Goal: Task Accomplishment & Management: Complete application form

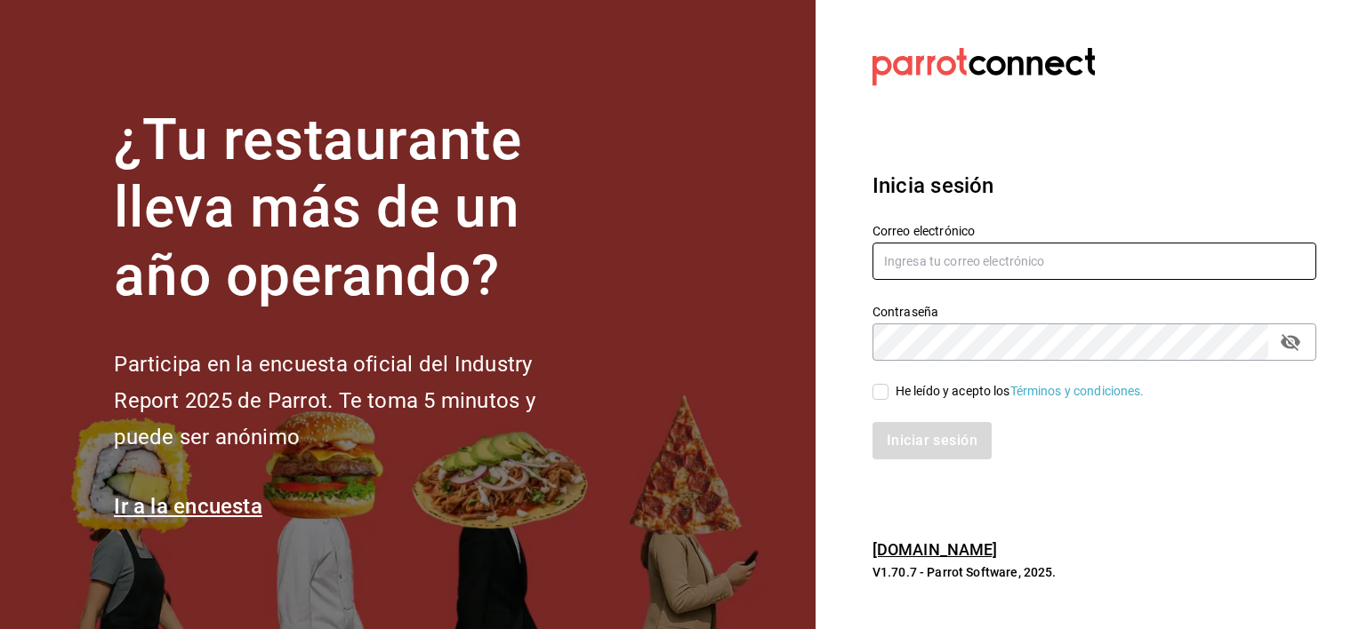
click at [1000, 256] on input "text" at bounding box center [1094, 261] width 444 height 37
type input "[EMAIL_ADDRESS][DOMAIN_NAME]"
click at [903, 359] on div "Contraseña" at bounding box center [1094, 342] width 444 height 37
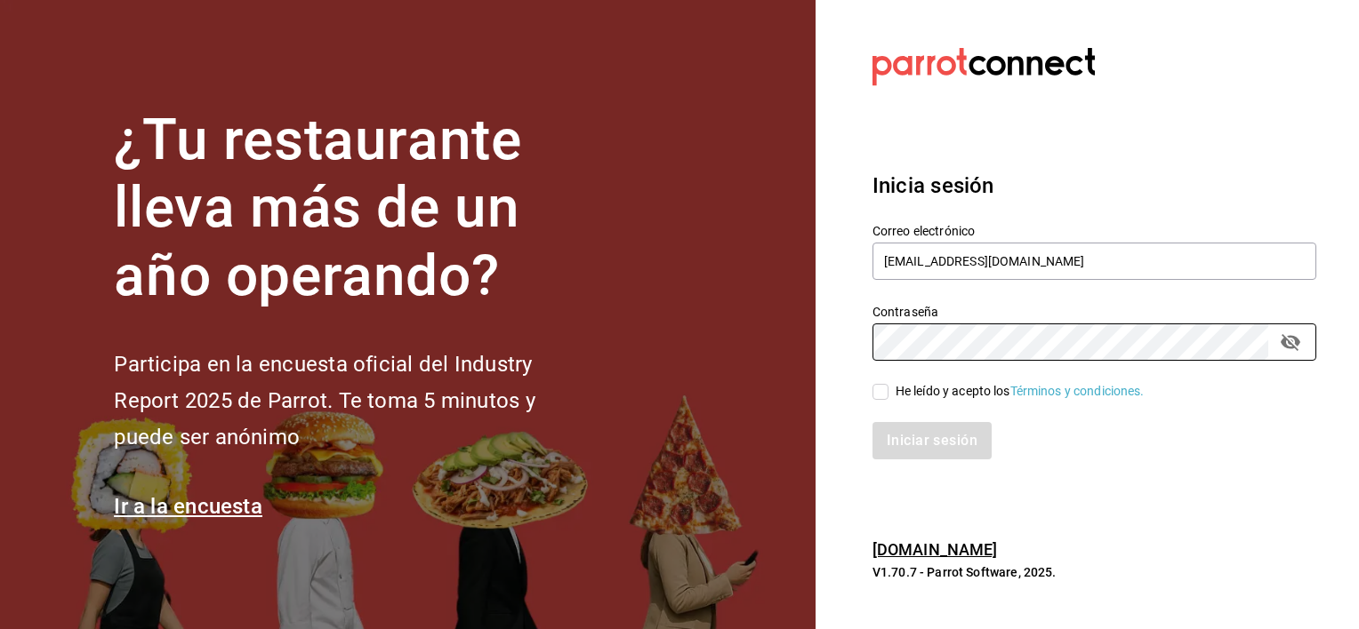
click at [875, 390] on input "He leído y acepto los Términos y condiciones." at bounding box center [880, 392] width 16 height 16
checkbox input "true"
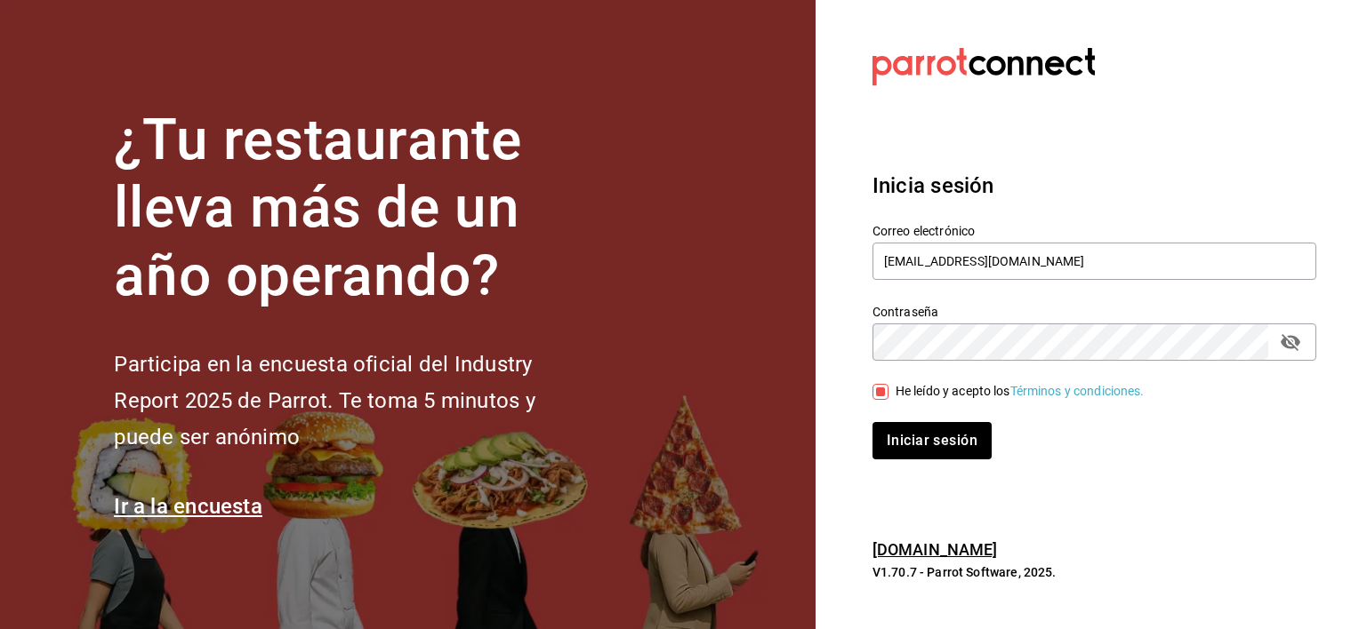
click at [1291, 352] on button "passwordField" at bounding box center [1290, 342] width 30 height 30
click at [960, 443] on button "Iniciar sesión" at bounding box center [932, 440] width 121 height 37
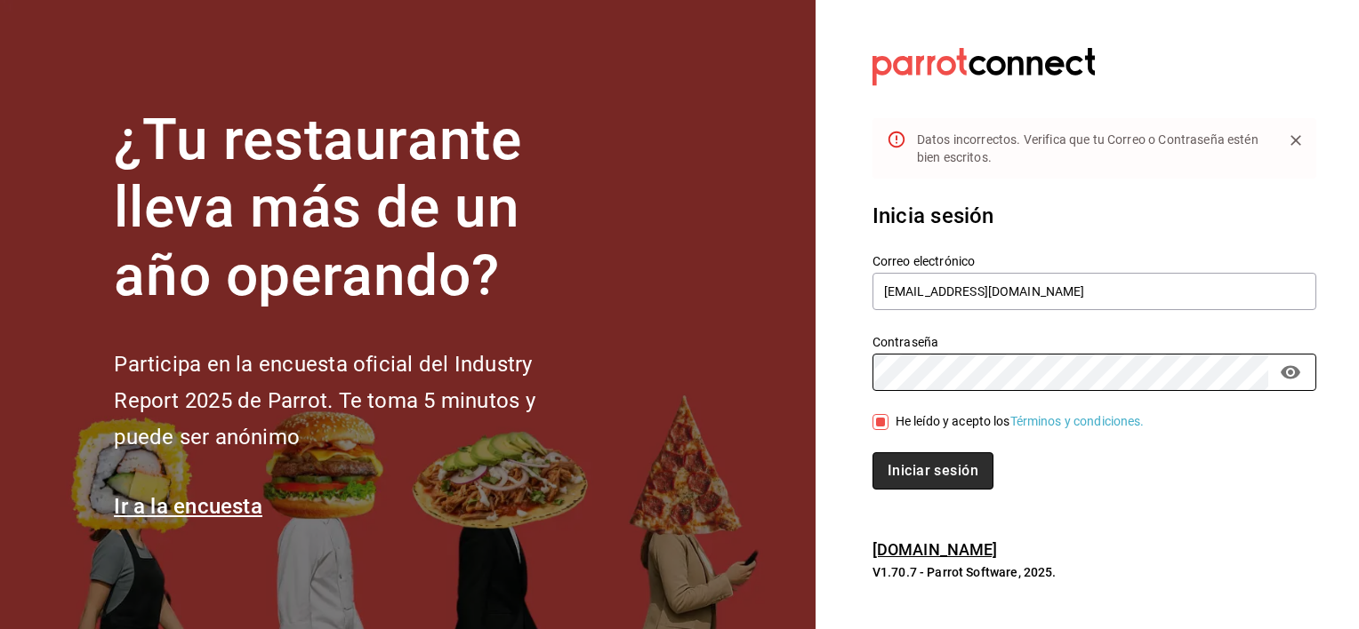
click at [935, 467] on button "Iniciar sesión" at bounding box center [932, 471] width 121 height 37
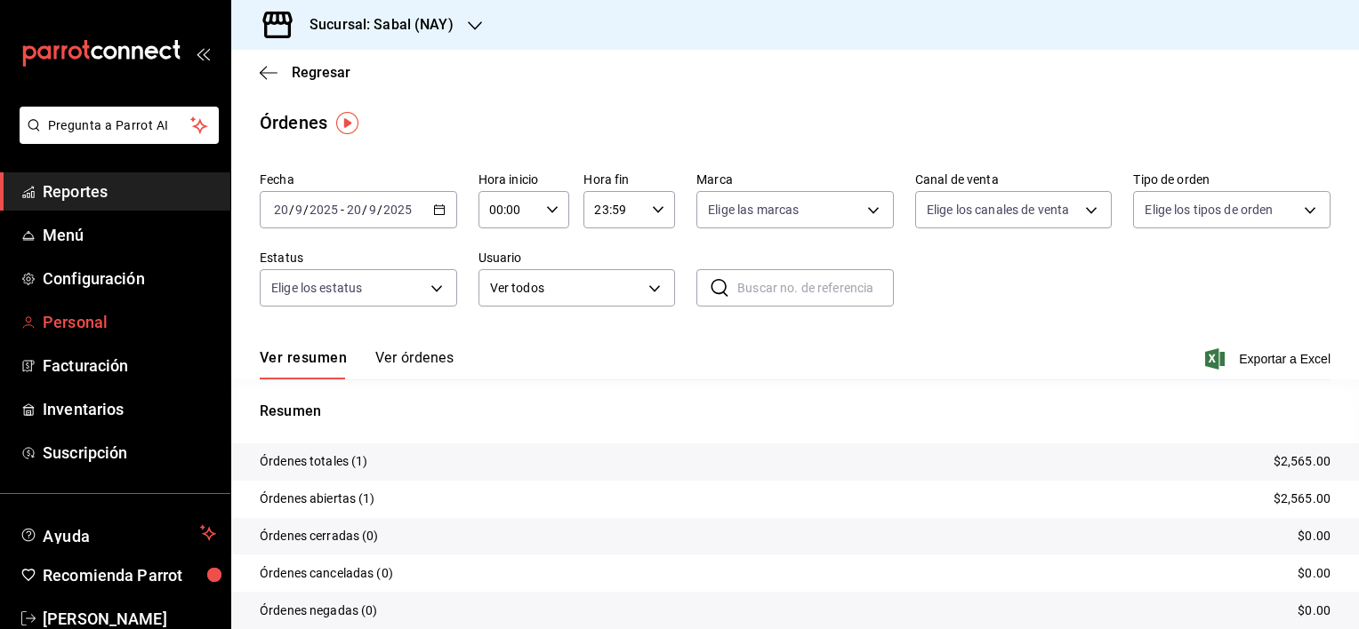
click at [63, 310] on span "Personal" at bounding box center [129, 322] width 173 height 24
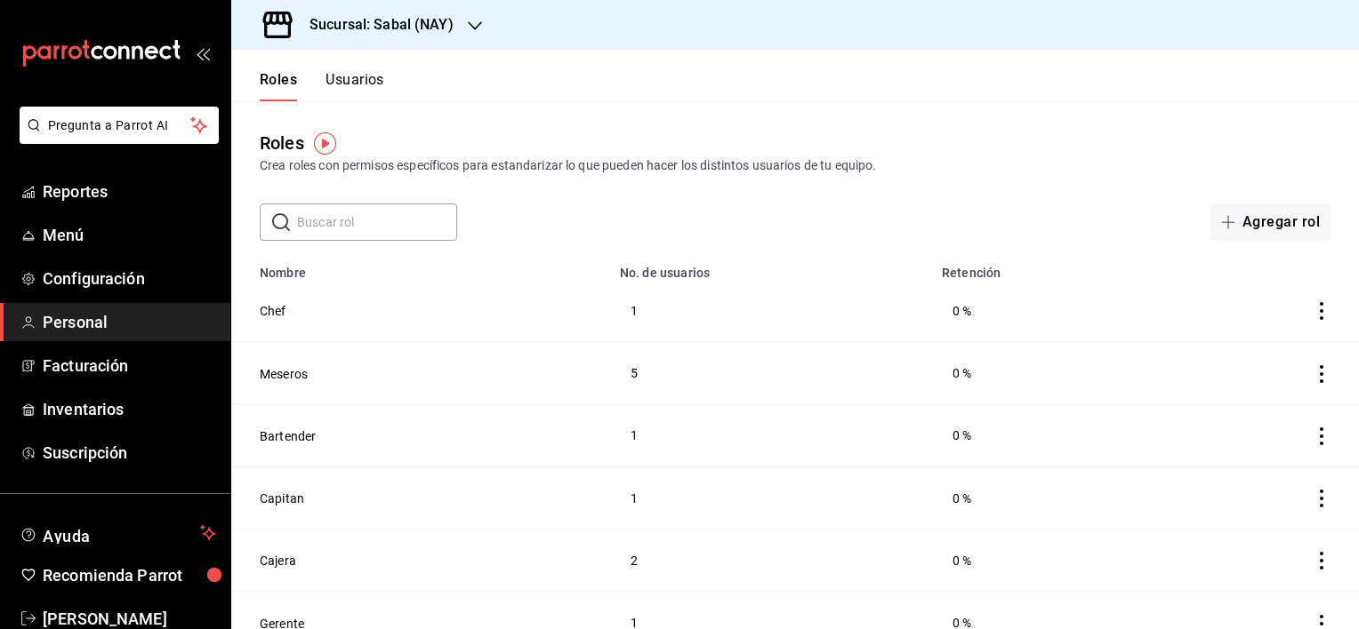
click at [345, 76] on button "Usuarios" at bounding box center [354, 86] width 59 height 30
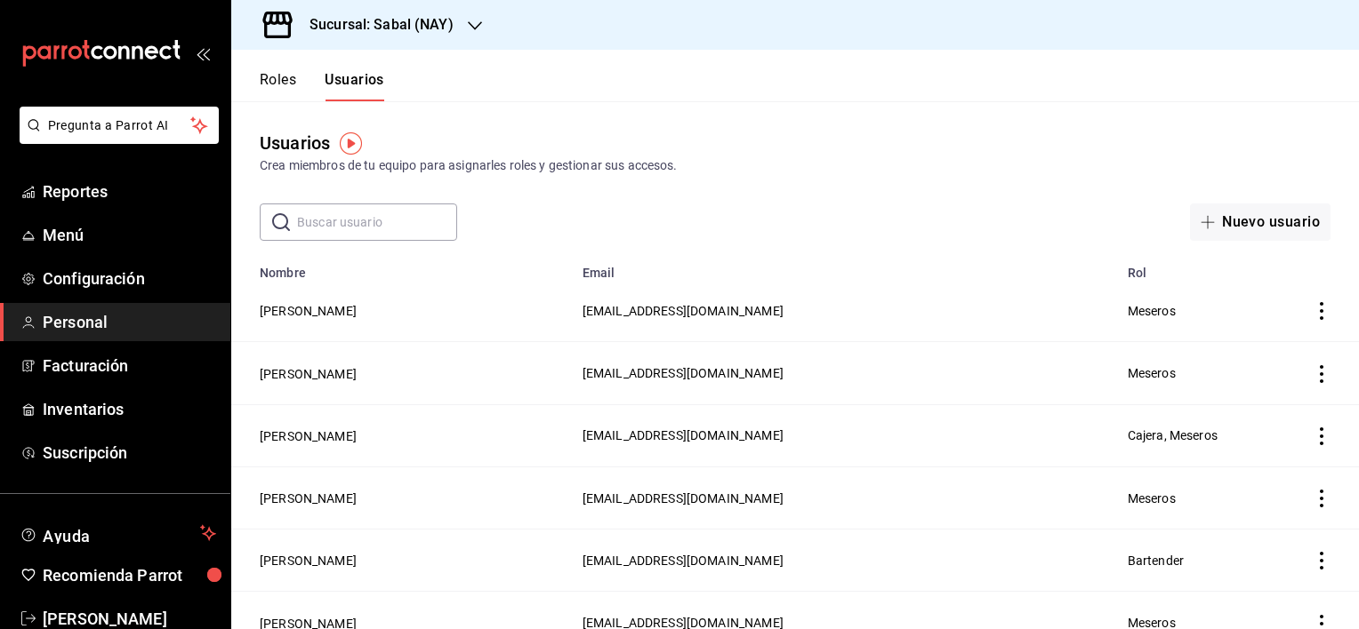
click at [1312, 310] on icon "actions" at bounding box center [1321, 311] width 18 height 18
click at [1234, 333] on span "Eliminar" at bounding box center [1243, 337] width 45 height 14
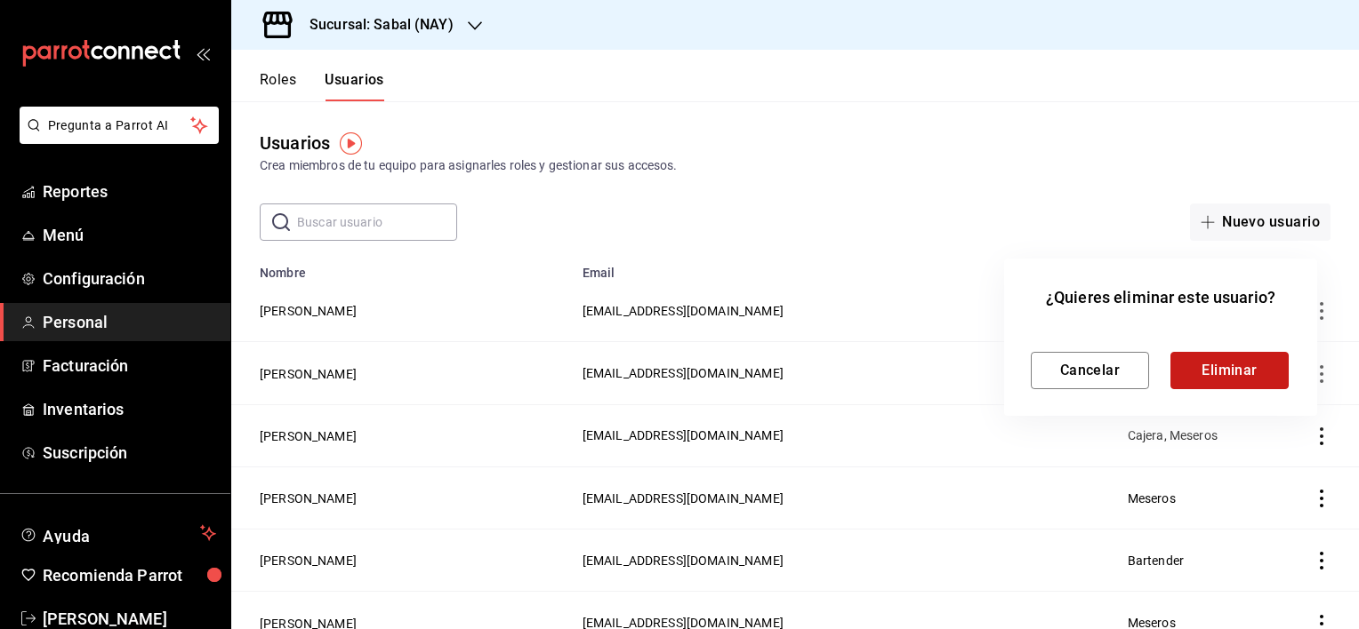
click at [1239, 374] on button "Eliminar" at bounding box center [1229, 370] width 118 height 37
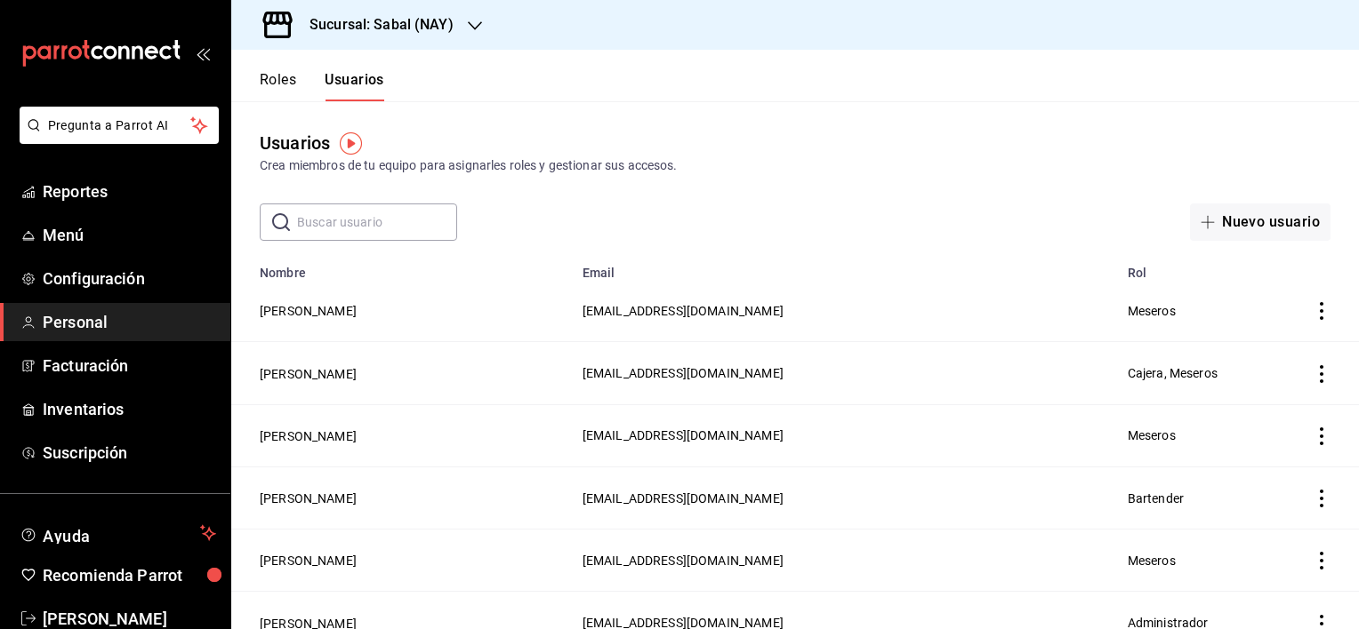
click at [1312, 440] on icon "actions" at bounding box center [1321, 437] width 18 height 18
click at [1239, 471] on span "Eliminar" at bounding box center [1227, 462] width 77 height 21
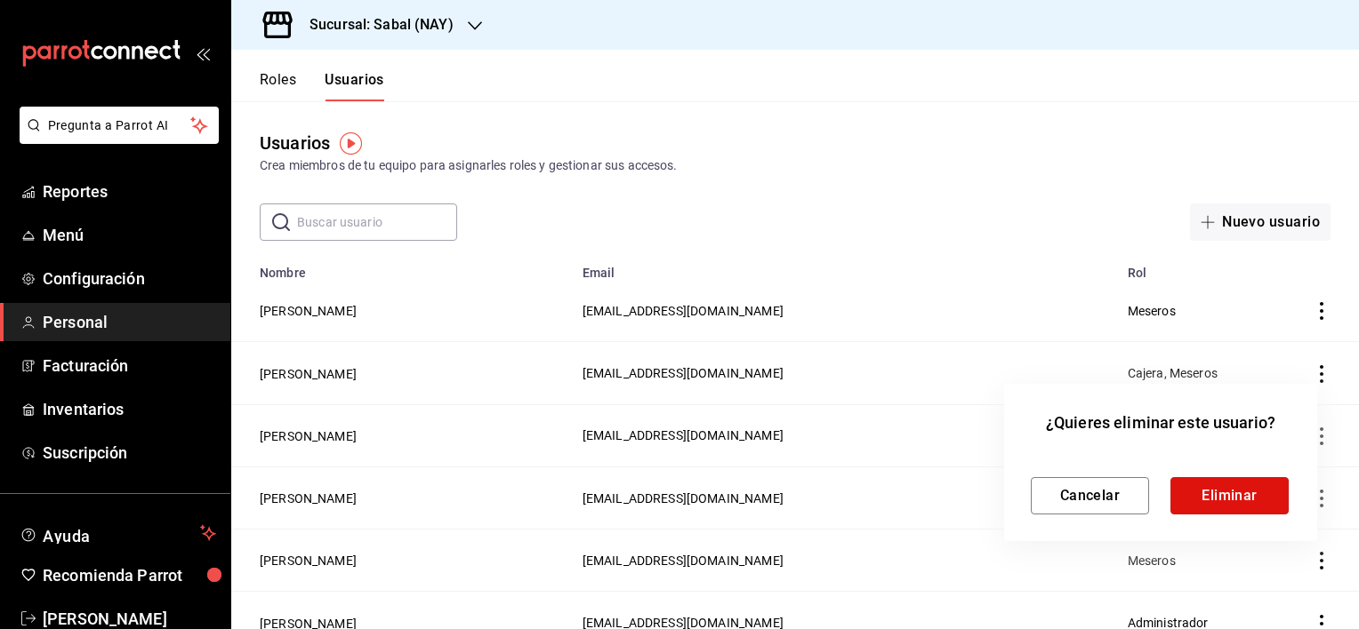
click at [1231, 491] on button "Eliminar" at bounding box center [1229, 495] width 118 height 37
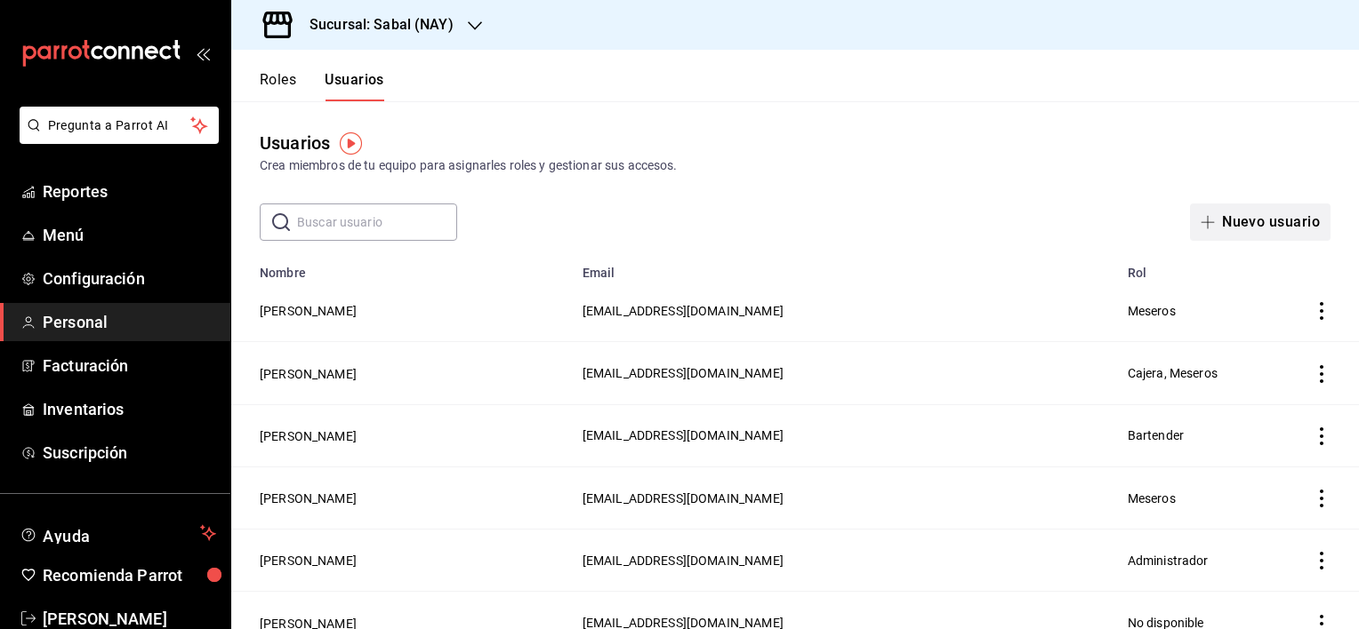
click at [1266, 234] on button "Nuevo usuario" at bounding box center [1260, 222] width 140 height 37
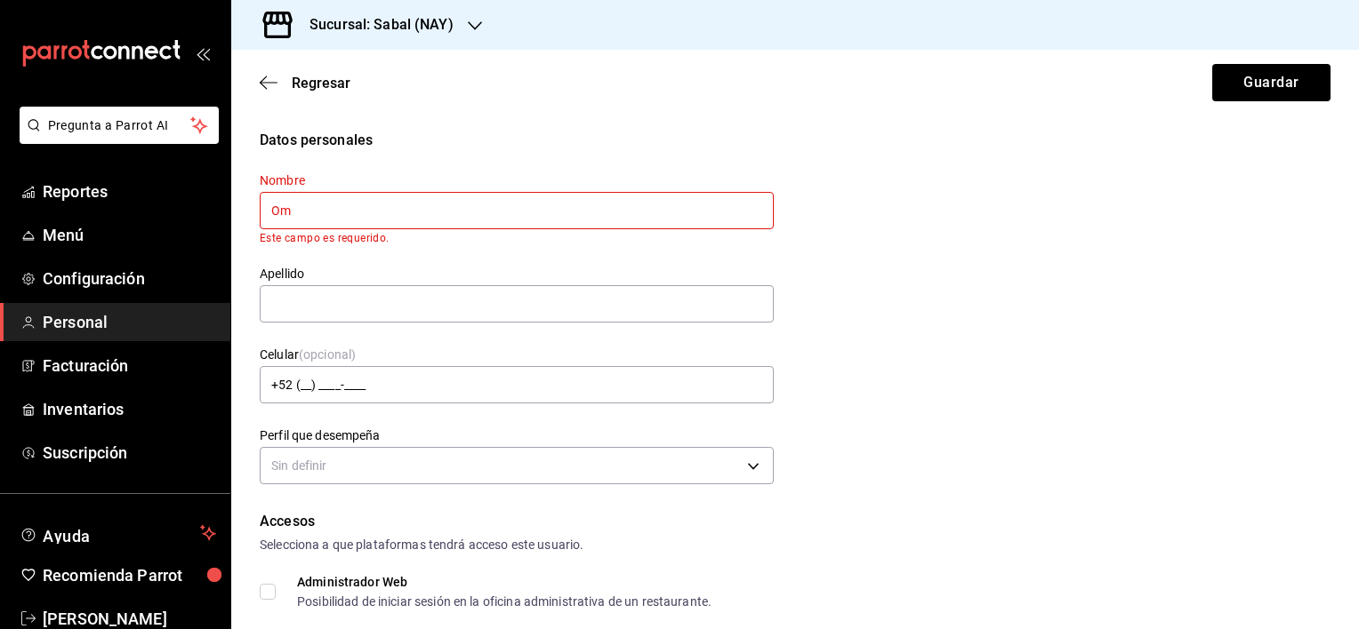
type input "O"
drag, startPoint x: 343, startPoint y: 210, endPoint x: 421, endPoint y: 214, distance: 77.5
click at [421, 214] on input "[PERSON_NAME]" at bounding box center [517, 210] width 514 height 37
type input "[PERSON_NAME]"
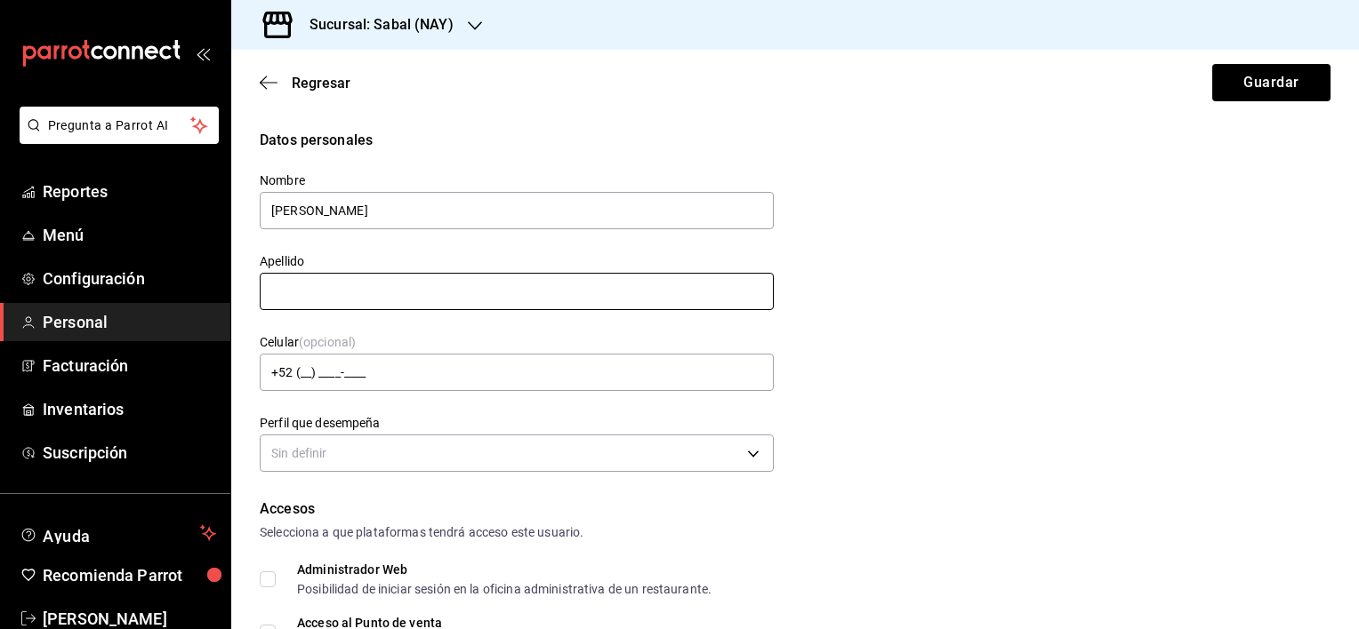
click at [280, 304] on input "text" at bounding box center [517, 291] width 514 height 37
paste input "[PERSON_NAME]"
drag, startPoint x: 742, startPoint y: 292, endPoint x: 857, endPoint y: 270, distance: 116.7
type input "[PERSON_NAME]"
click at [981, 267] on div "Datos personales Nombre [PERSON_NAME] [PERSON_NAME] Celular (opcional) +52 (__)…" at bounding box center [795, 304] width 1070 height 348
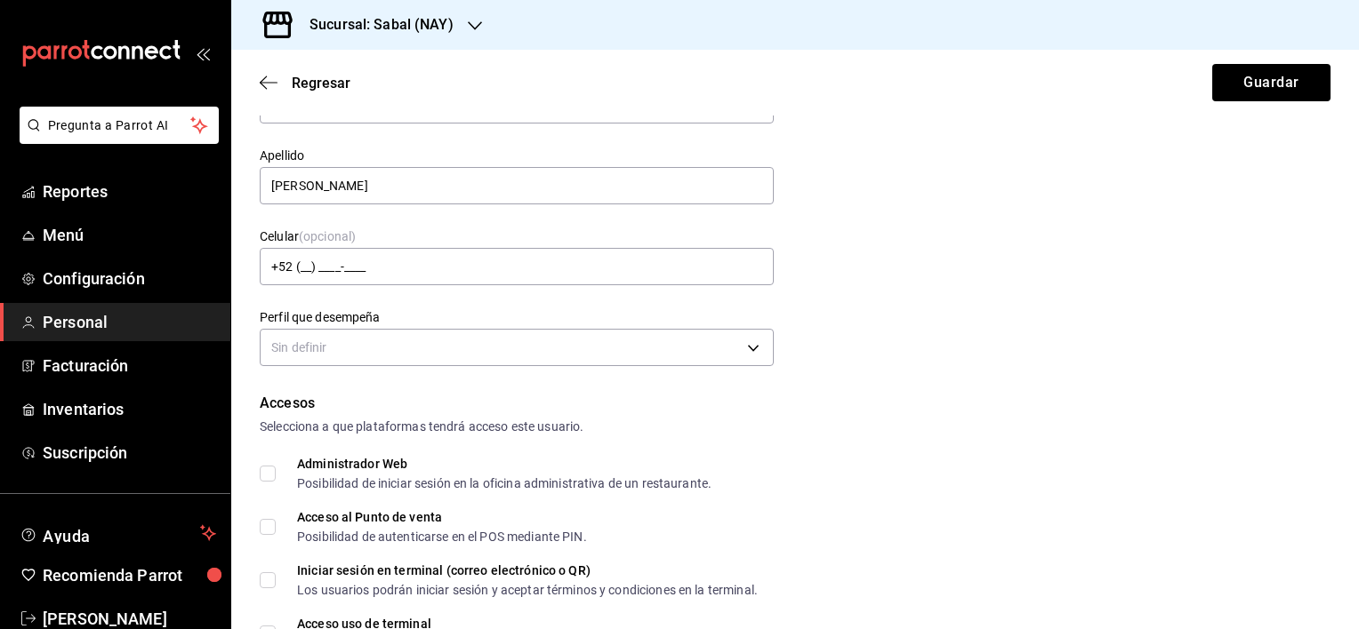
scroll to position [178, 0]
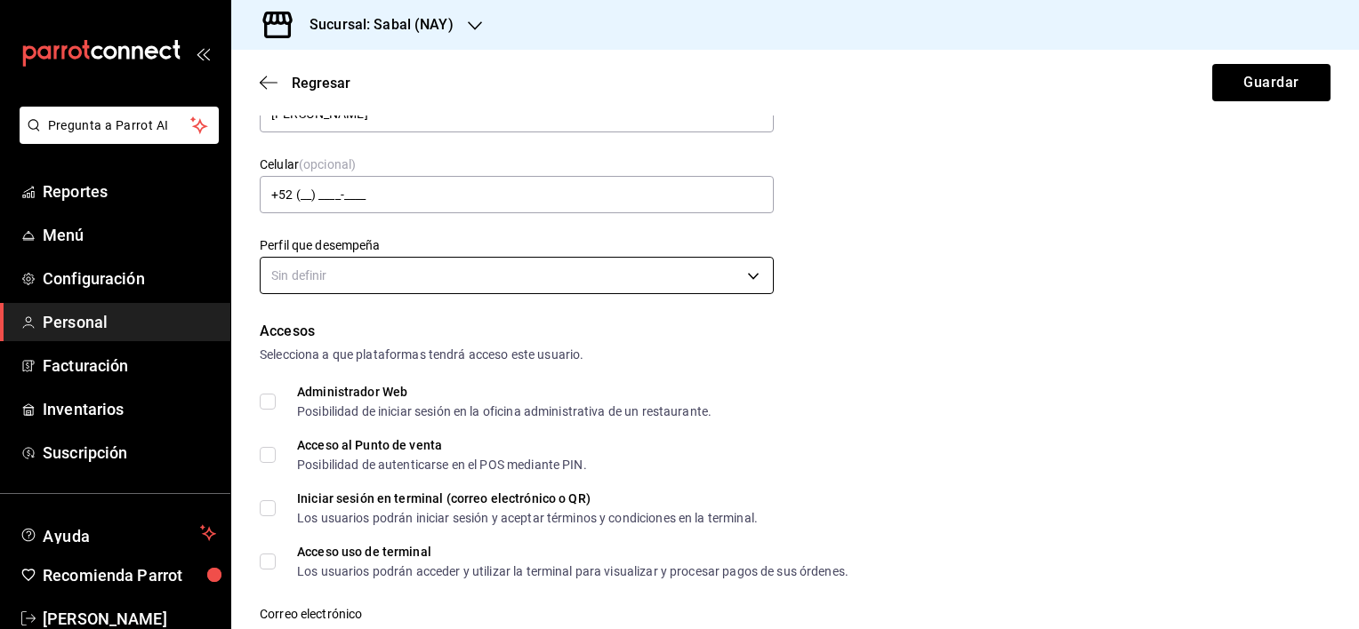
click at [750, 269] on body "Pregunta a Parrot AI Reportes Menú Configuración Personal Facturación Inventari…" at bounding box center [679, 314] width 1359 height 629
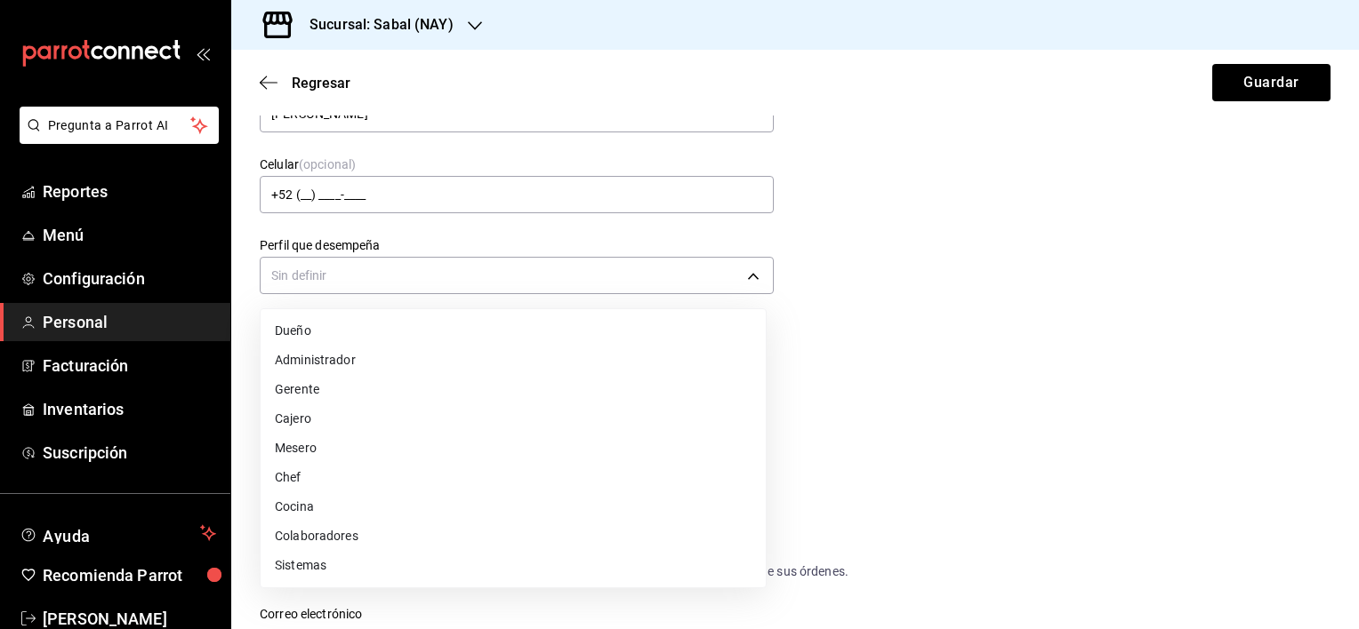
click at [370, 458] on li "Mesero" at bounding box center [513, 448] width 505 height 29
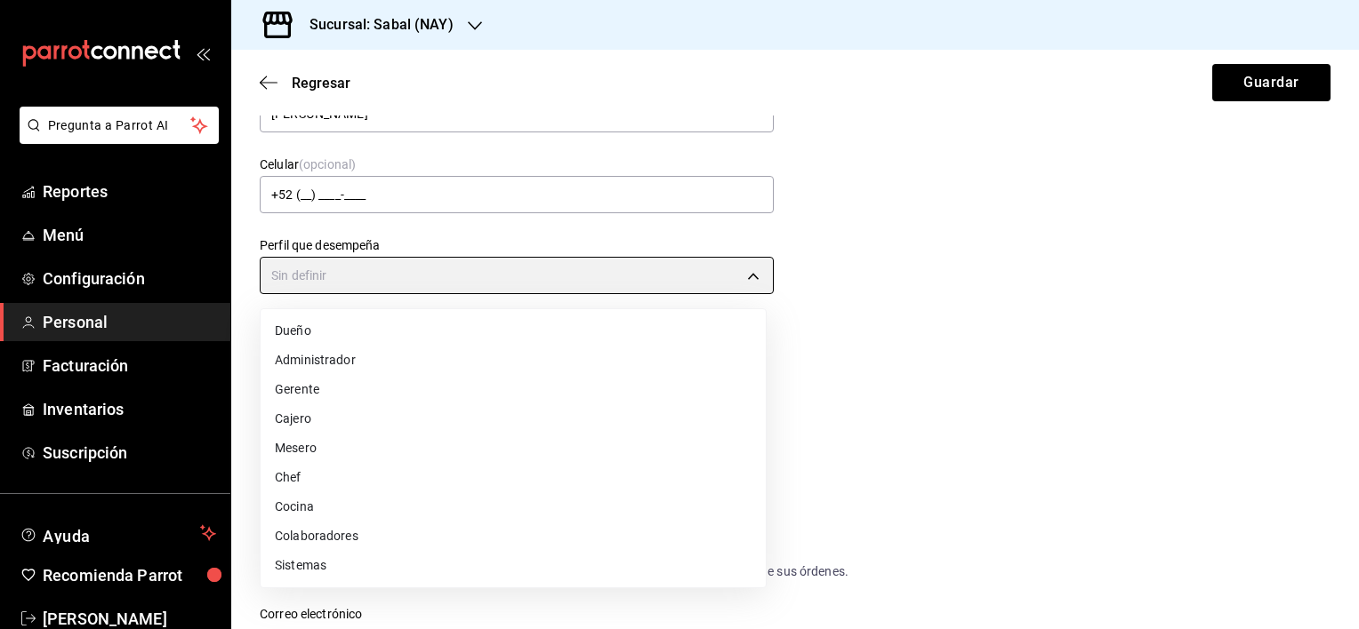
type input "WAITER"
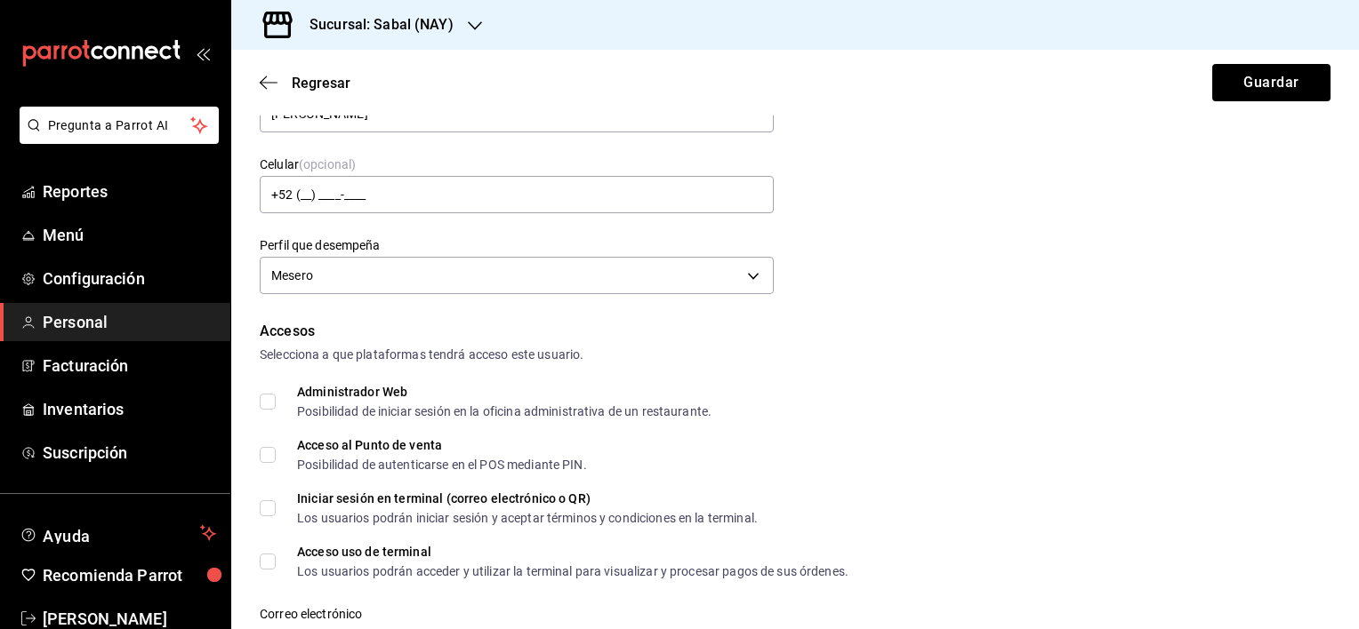
click at [1017, 262] on div "Datos personales Nombre [PERSON_NAME] [PERSON_NAME] Celular (opcional) +52 (__)…" at bounding box center [795, 126] width 1070 height 348
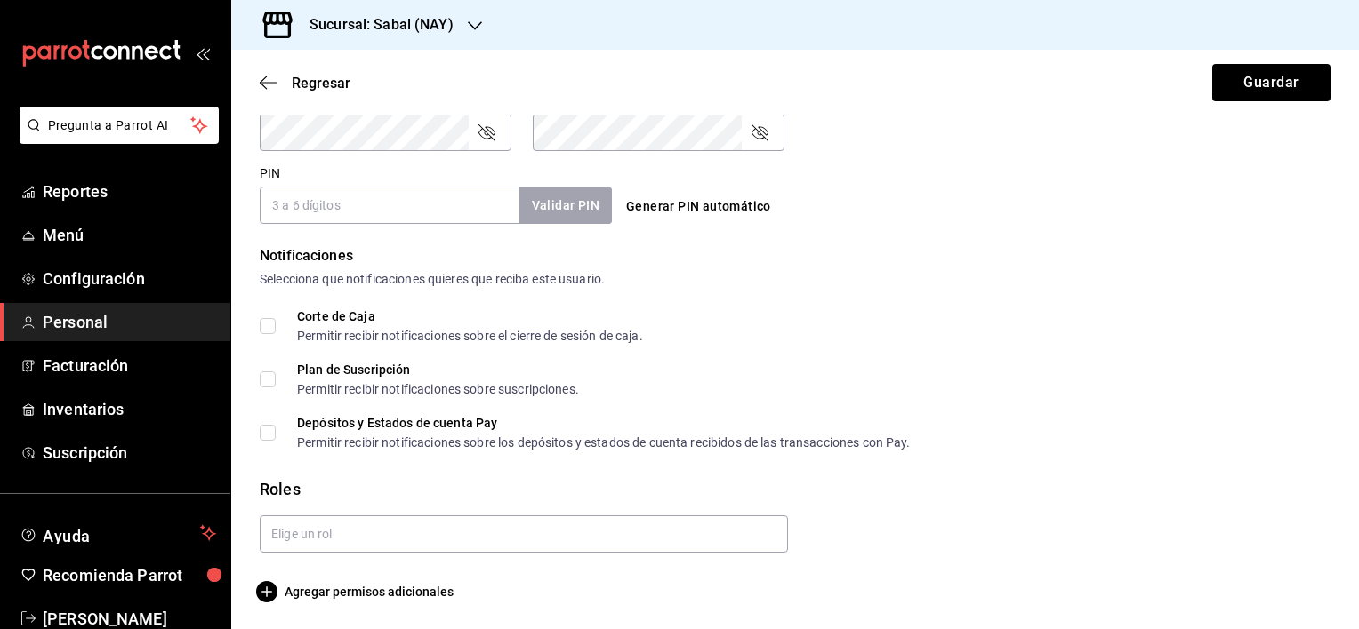
scroll to position [791, 0]
click at [376, 221] on input "PIN" at bounding box center [390, 203] width 260 height 37
type input "1991"
click at [551, 209] on button "Validar PIN" at bounding box center [564, 204] width 94 height 38
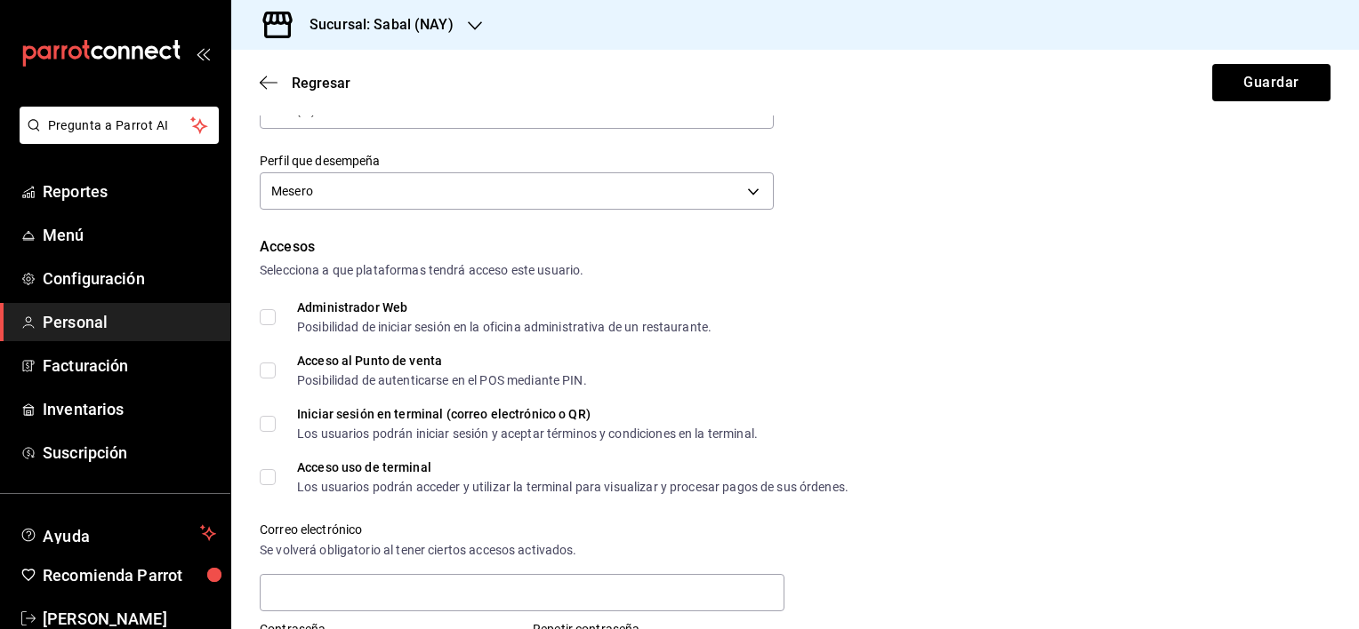
scroll to position [258, 0]
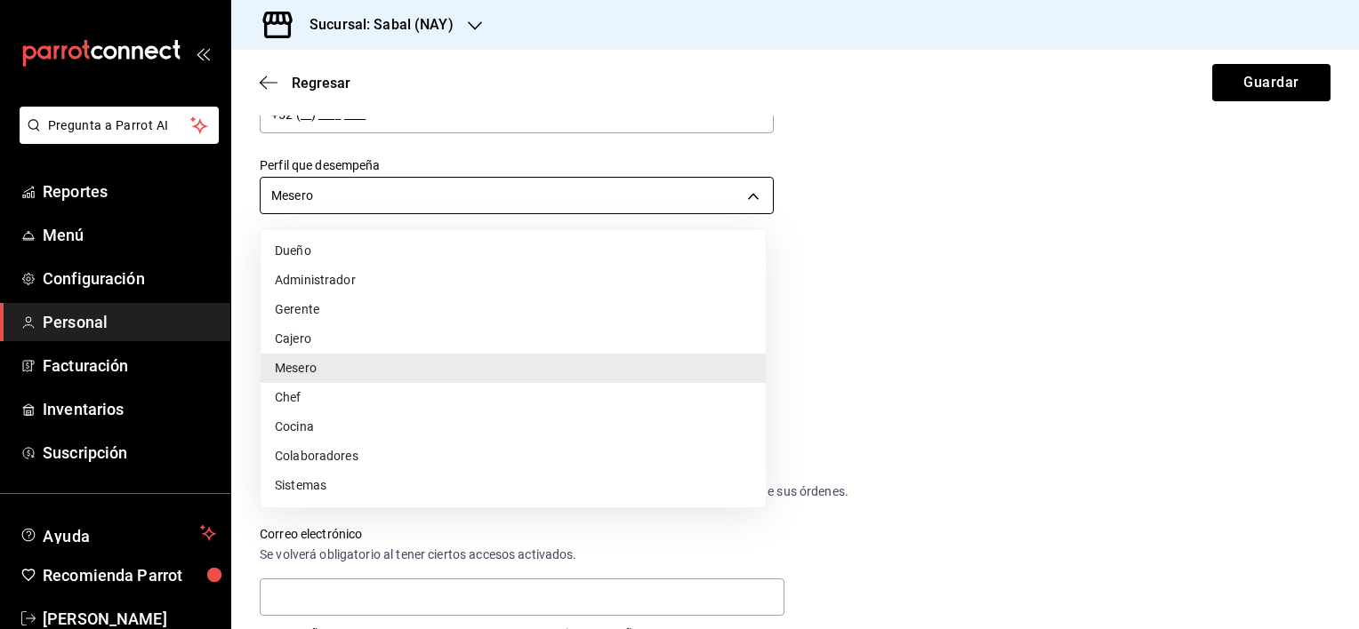
click at [740, 192] on body "Pregunta a Parrot AI Reportes Menú Configuración Personal Facturación Inventari…" at bounding box center [679, 314] width 1359 height 629
click at [331, 365] on li "Mesero" at bounding box center [513, 368] width 505 height 29
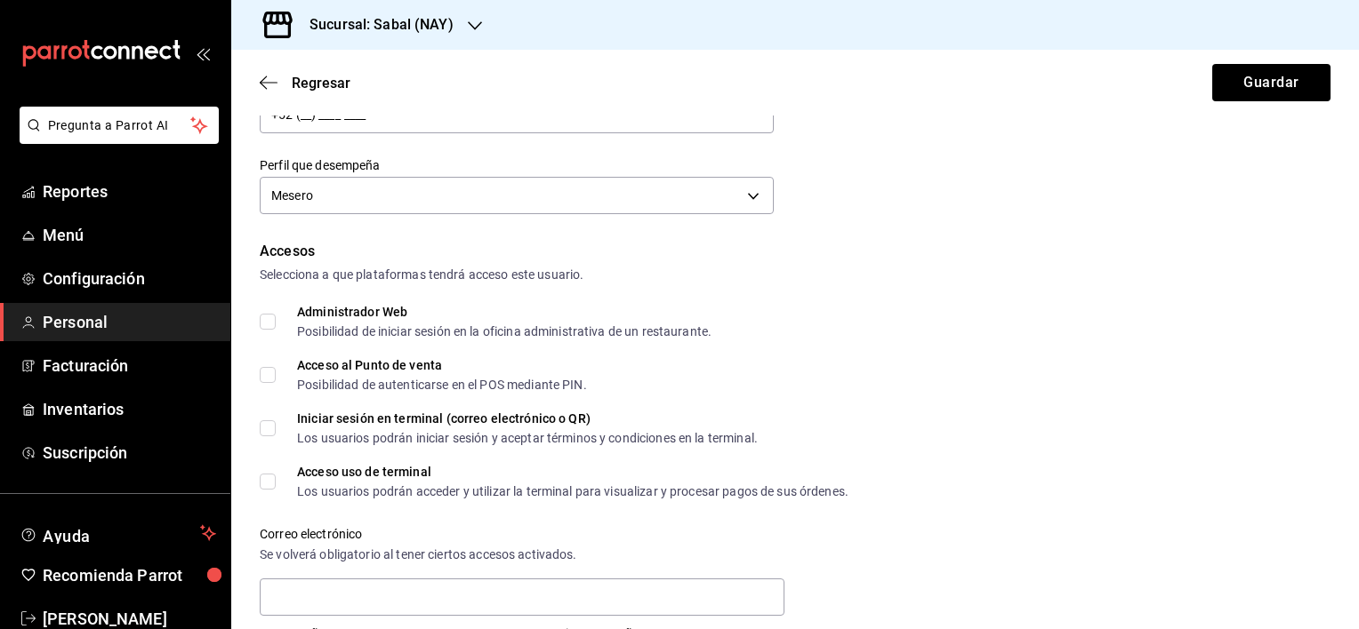
click at [812, 294] on div "Accesos Selecciona a que plataformas tendrá acceso este usuario. Administrador …" at bounding box center [795, 498] width 1070 height 515
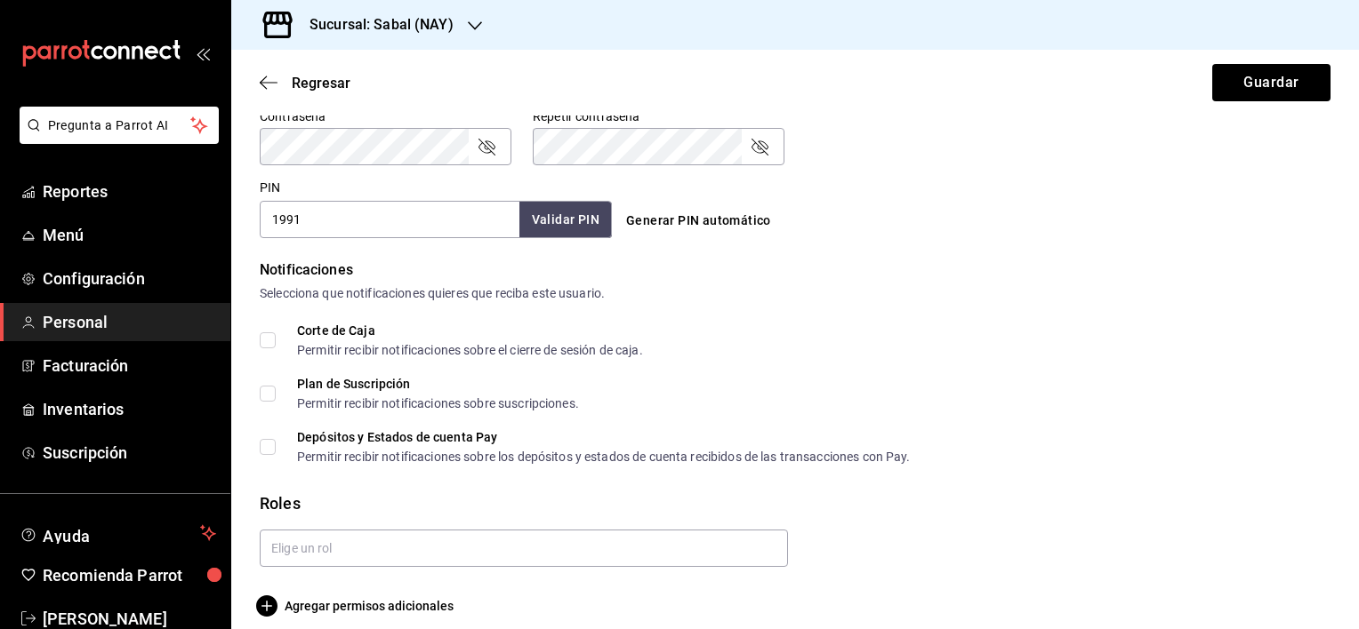
scroll to position [791, 0]
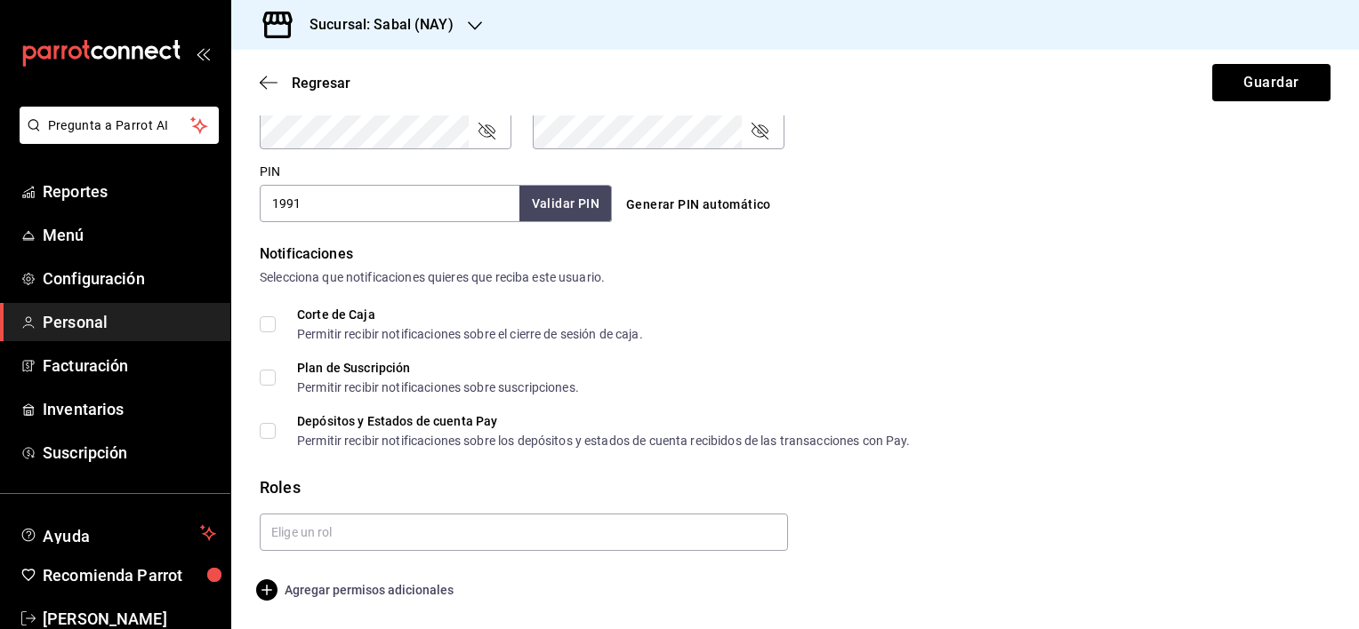
click at [270, 593] on icon "button" at bounding box center [266, 590] width 21 height 21
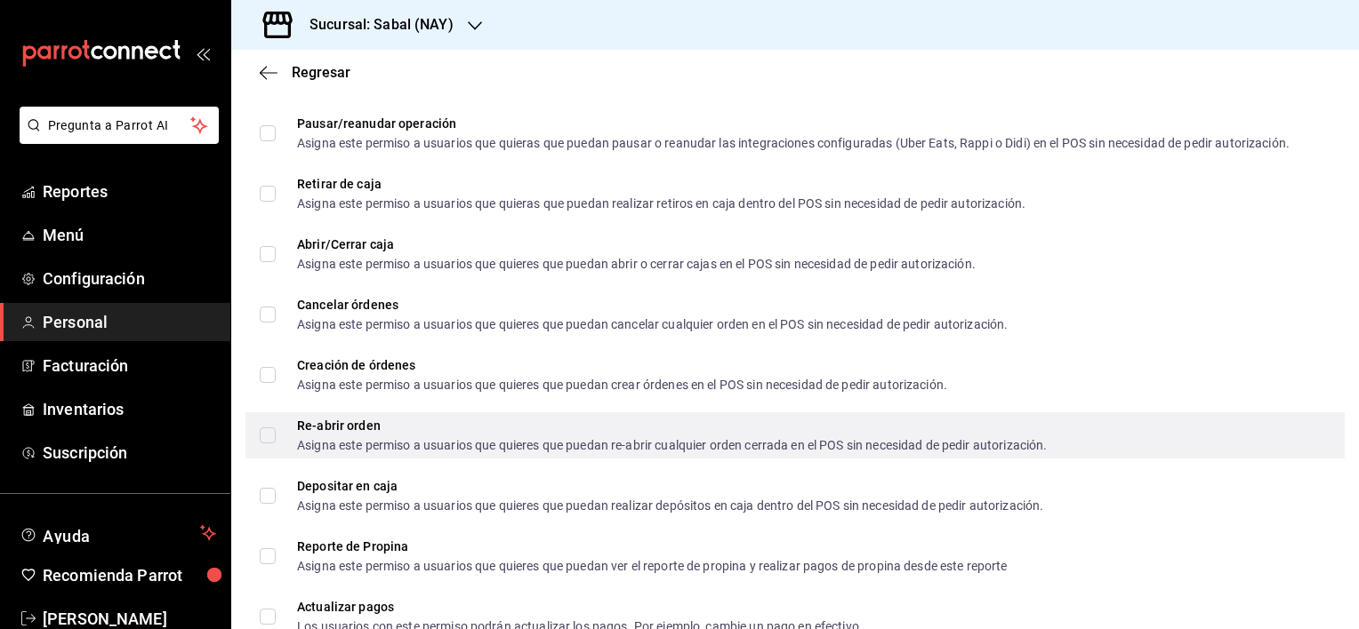
scroll to position [1591, 0]
click at [269, 436] on input "Re-abrir orden Asigna este permiso a usuarios que quieres que puedan re-abrir c…" at bounding box center [268, 435] width 16 height 16
checkbox input "true"
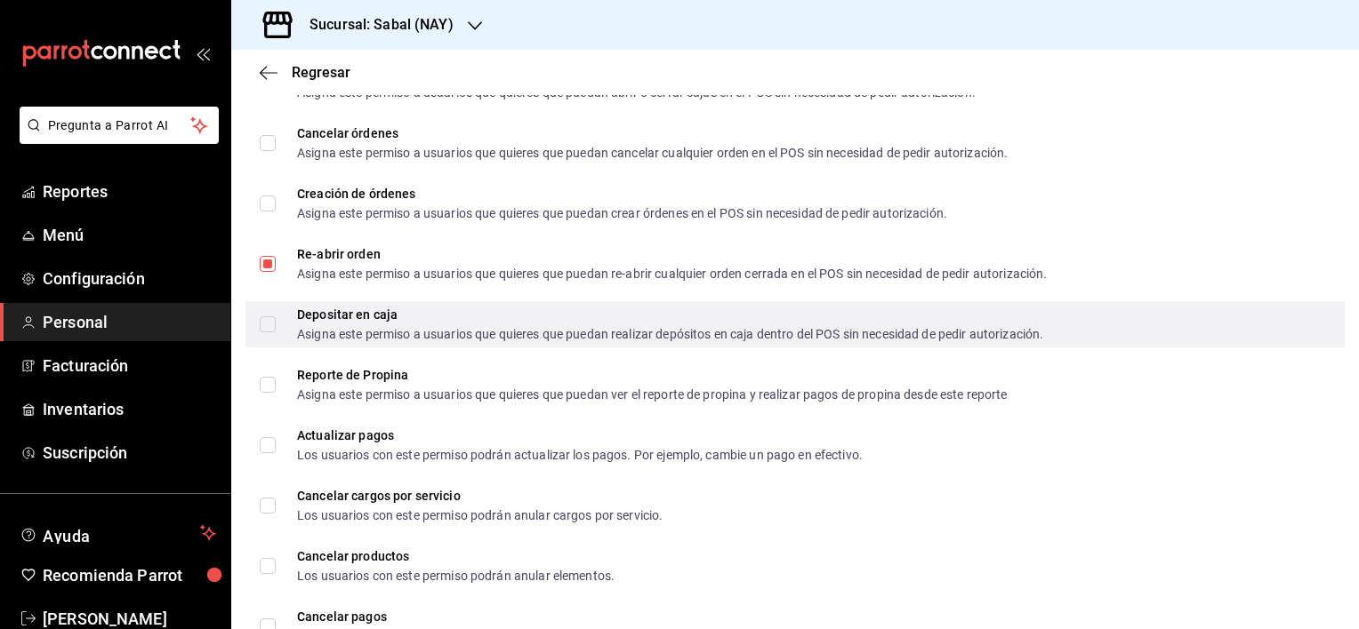
scroll to position [1769, 0]
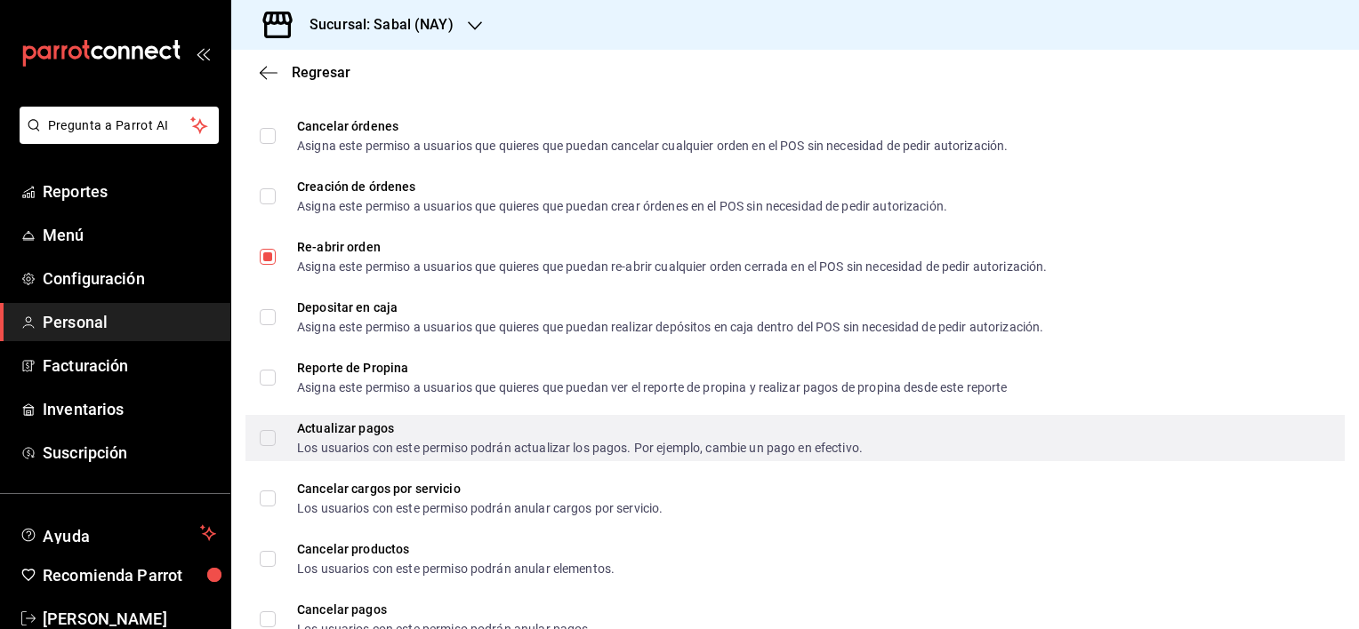
click at [257, 443] on div "Actualizar pagos Los usuarios con este permiso podrán actualizar los pagos. Por…" at bounding box center [794, 438] width 1099 height 46
checkbox input "true"
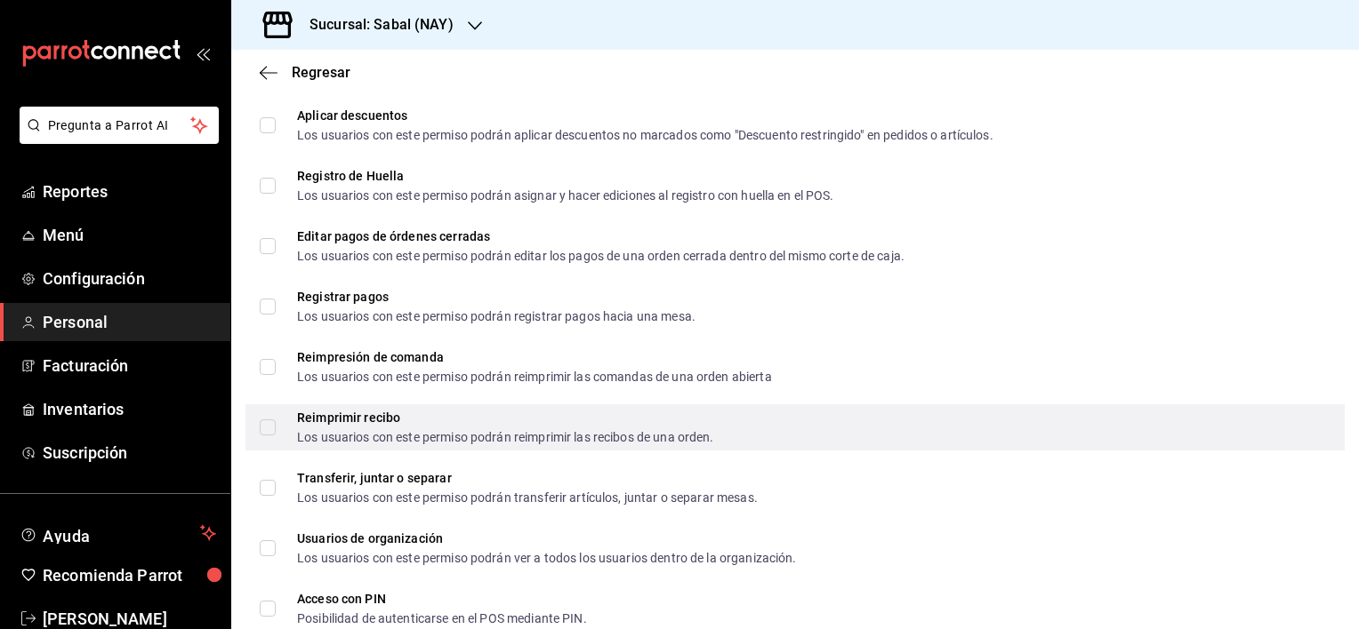
scroll to position [2392, 0]
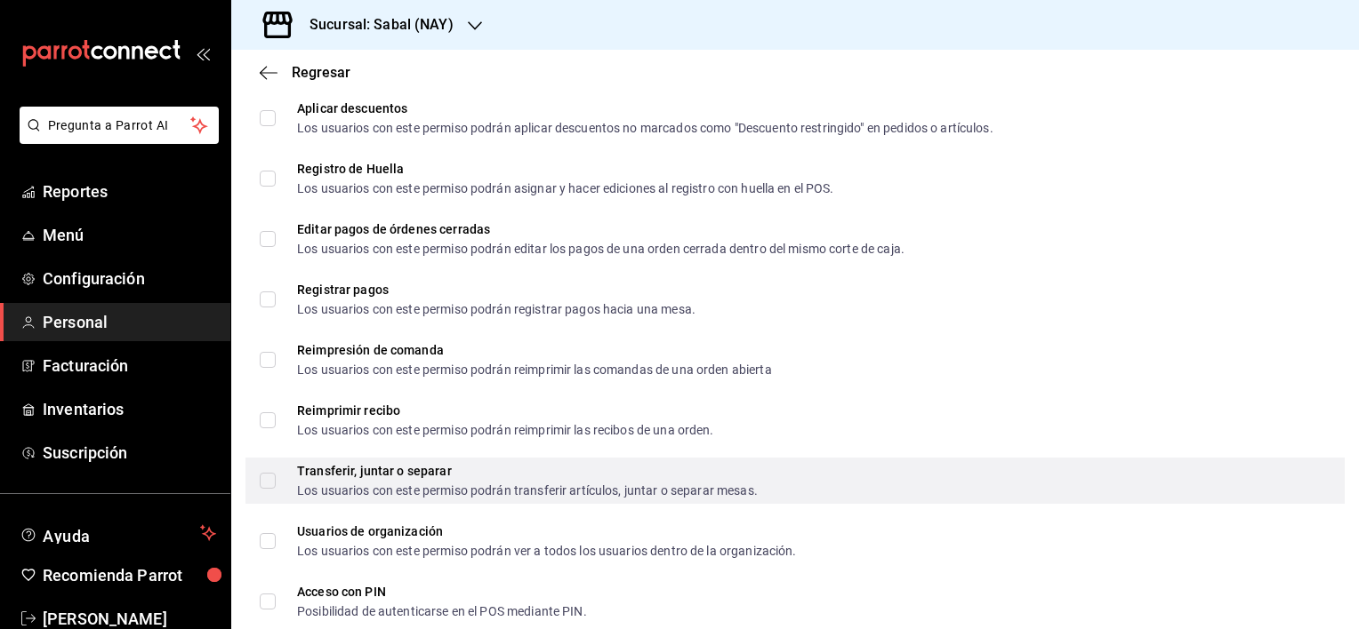
click at [274, 482] on input "Transferir, juntar o separar Los usuarios con este permiso podrán transferir ar…" at bounding box center [268, 481] width 16 height 16
checkbox input "true"
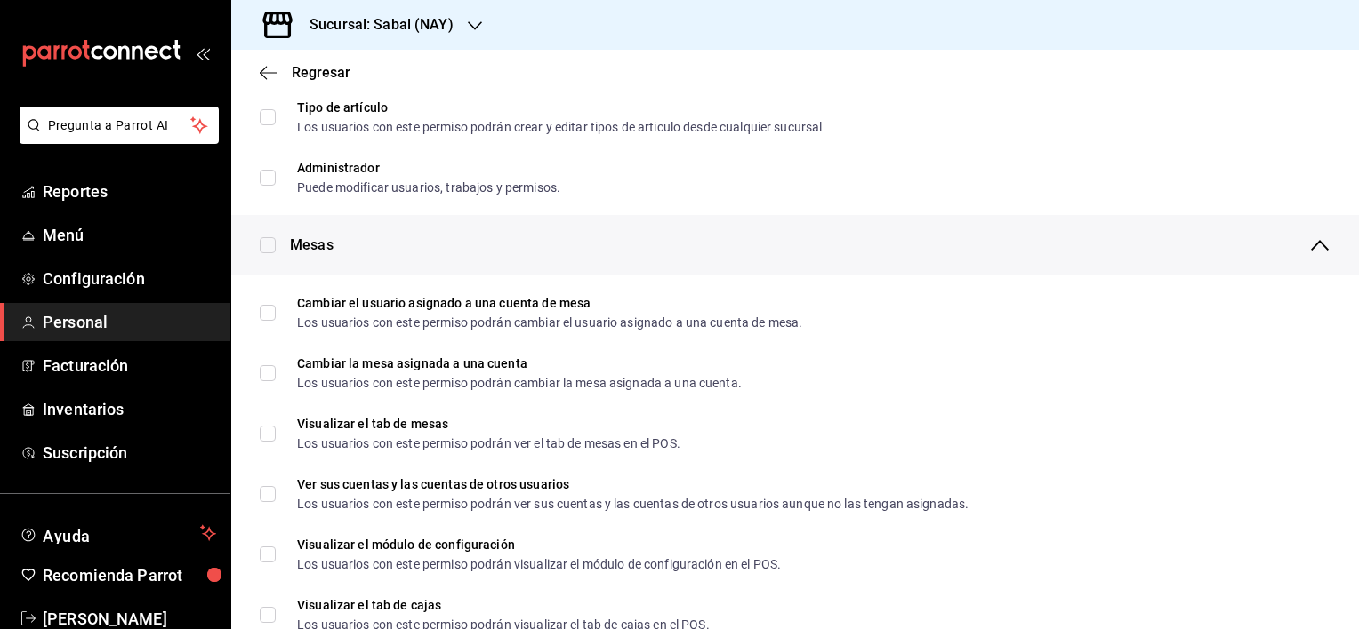
scroll to position [0, 0]
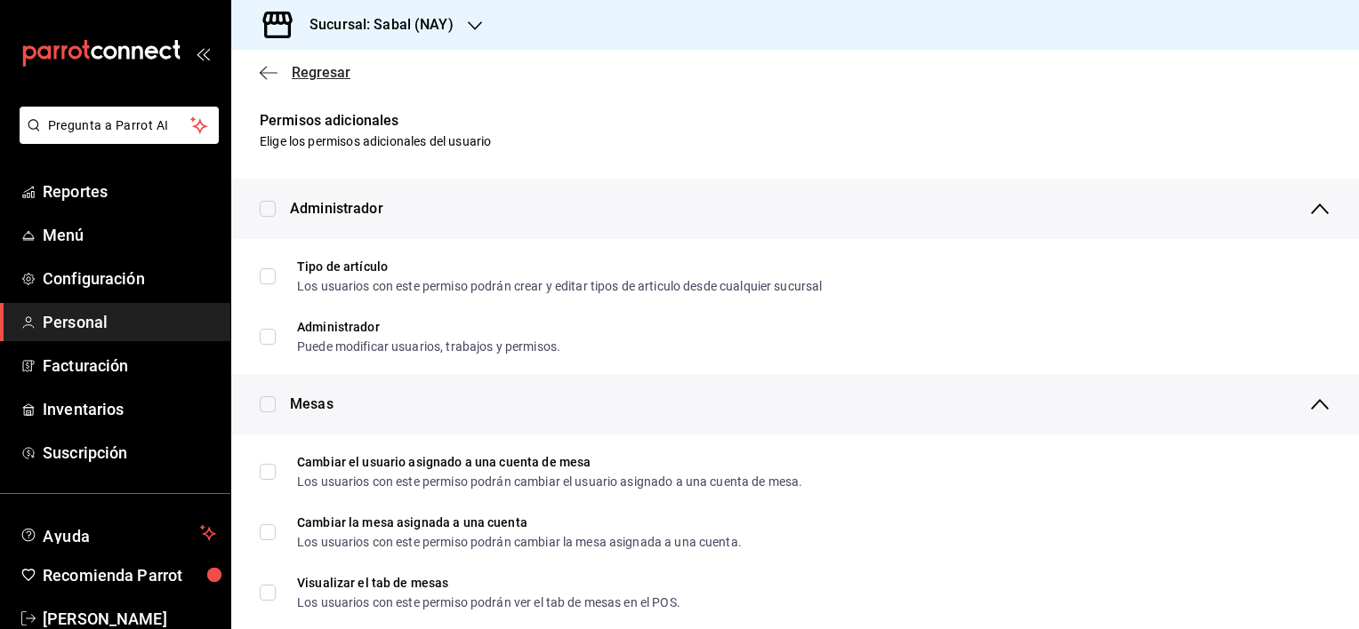
click at [267, 76] on icon "button" at bounding box center [269, 73] width 18 height 16
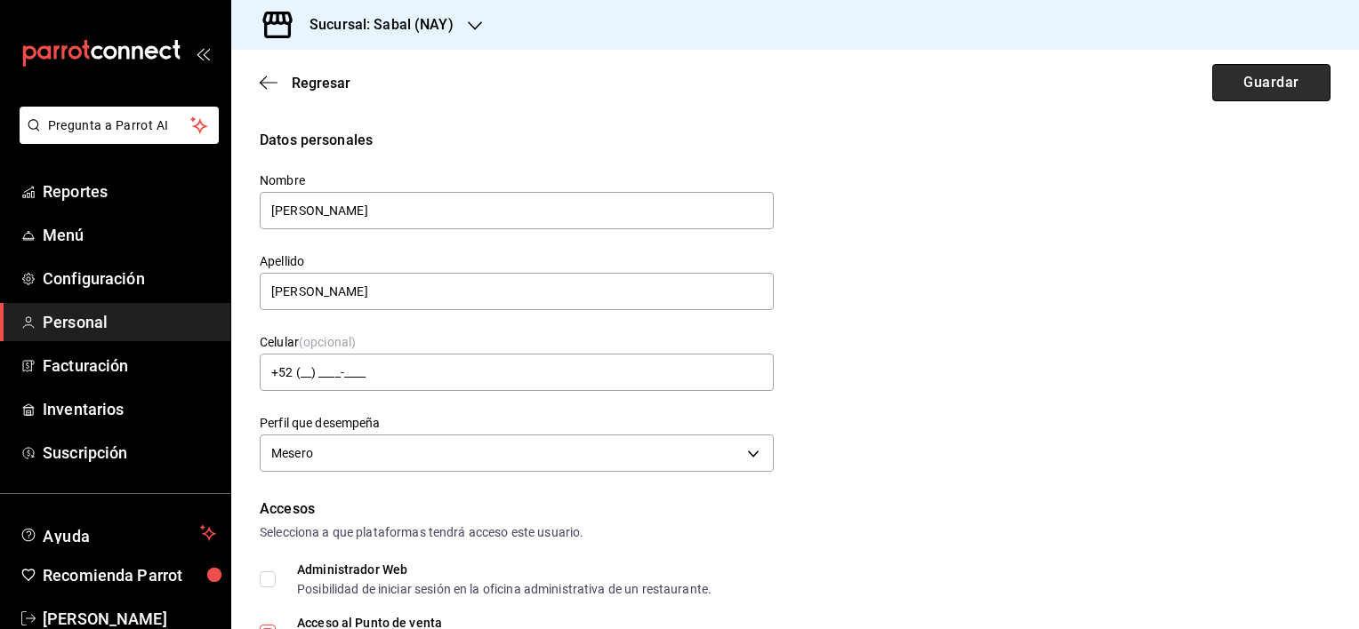
click at [1239, 79] on button "Guardar" at bounding box center [1271, 82] width 118 height 37
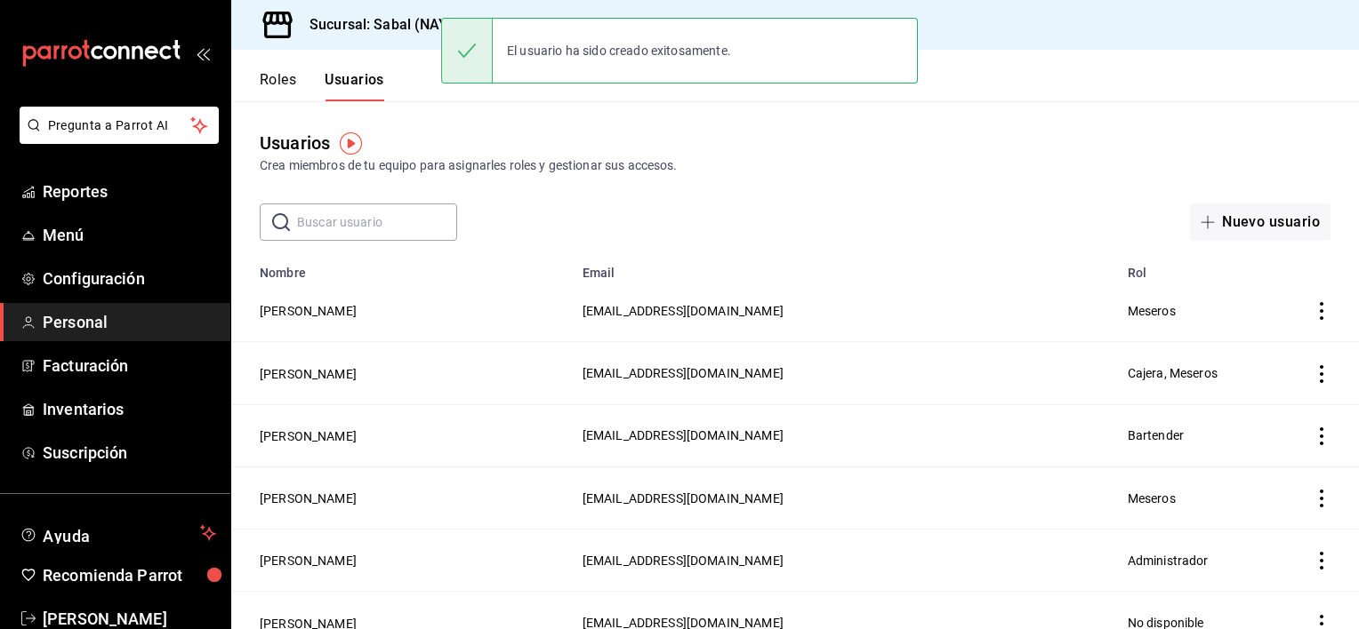
click at [793, 167] on div "Crea miembros de tu equipo para asignarles roles y gestionar sus accesos." at bounding box center [795, 165] width 1070 height 19
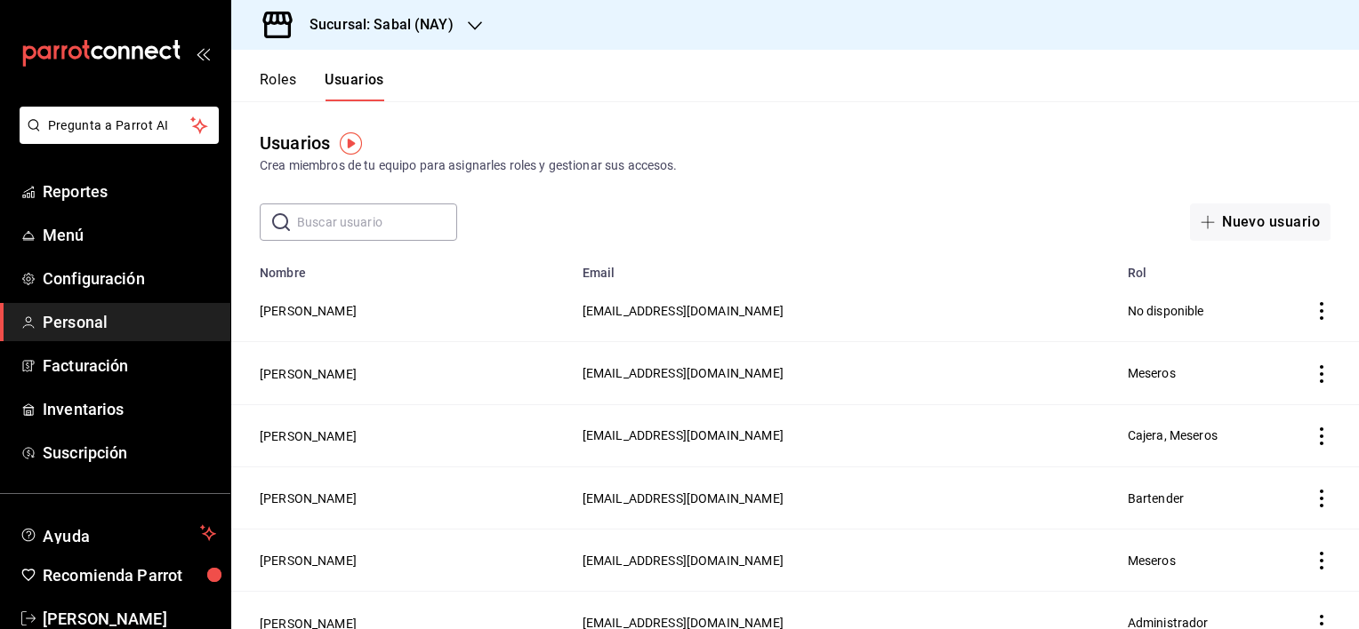
click at [273, 85] on button "Roles" at bounding box center [278, 86] width 36 height 30
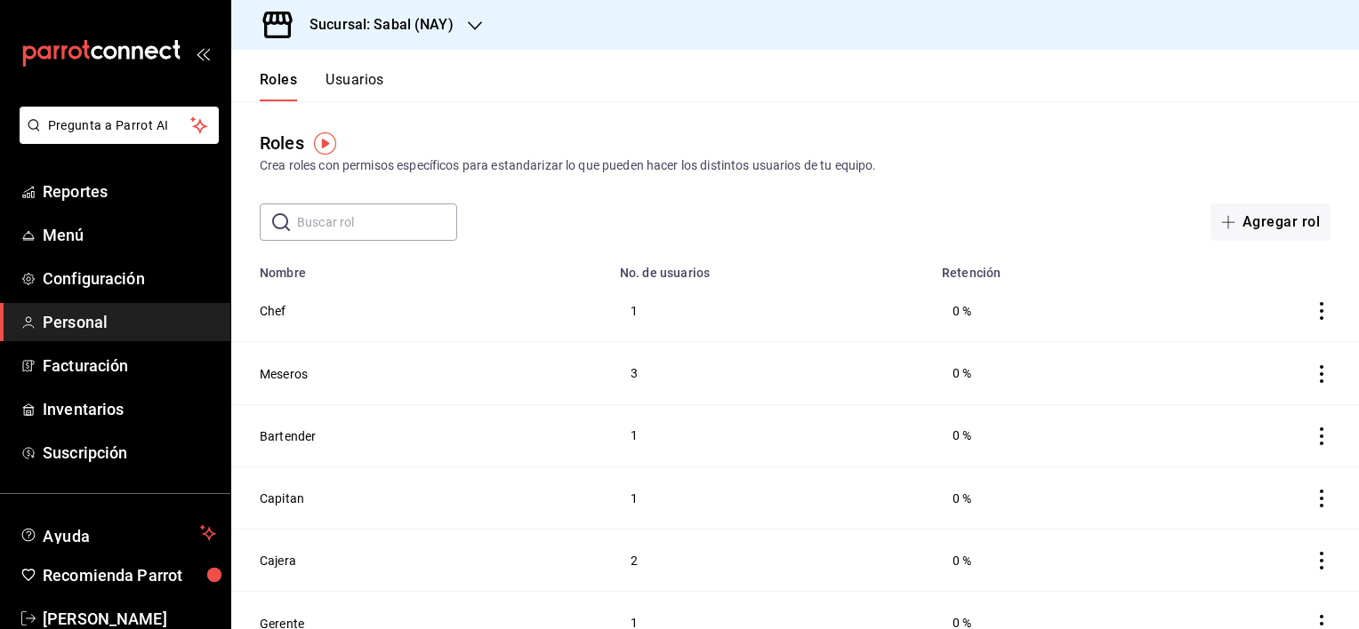
click at [889, 82] on header "Roles Usuarios" at bounding box center [794, 76] width 1127 height 52
click at [356, 78] on button "Usuarios" at bounding box center [354, 86] width 59 height 30
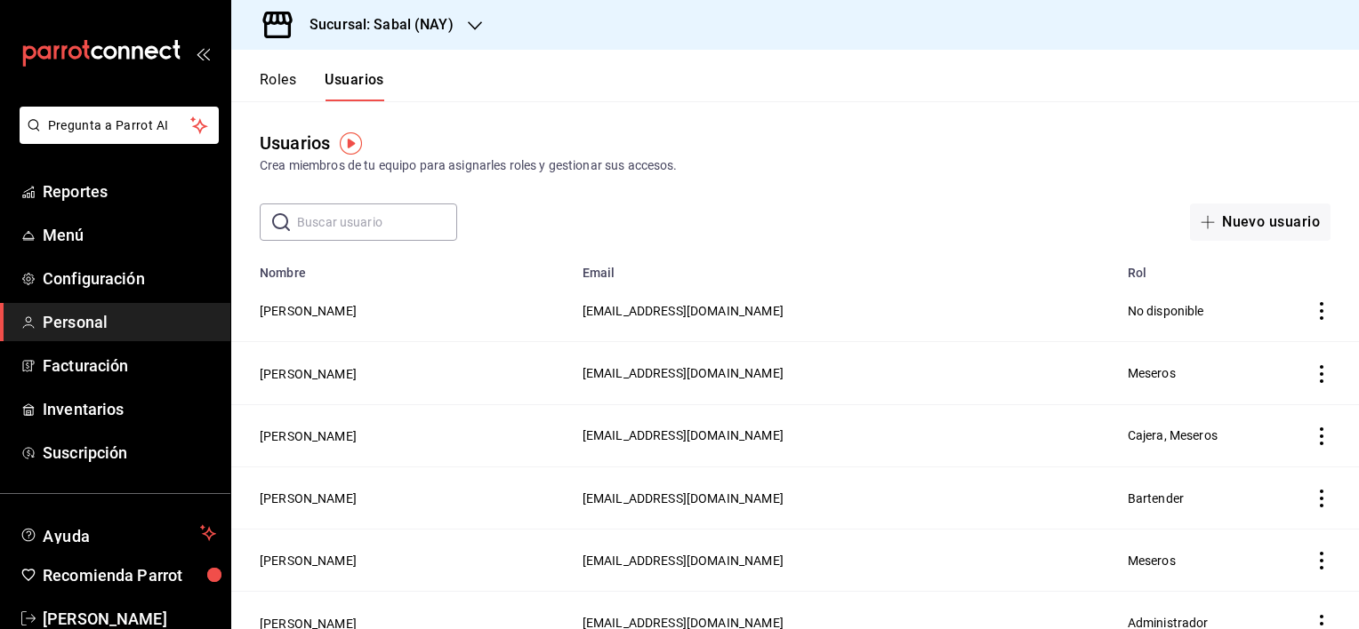
click at [336, 322] on td "[PERSON_NAME]" at bounding box center [401, 311] width 341 height 62
click at [320, 306] on button "[PERSON_NAME]" at bounding box center [308, 311] width 97 height 18
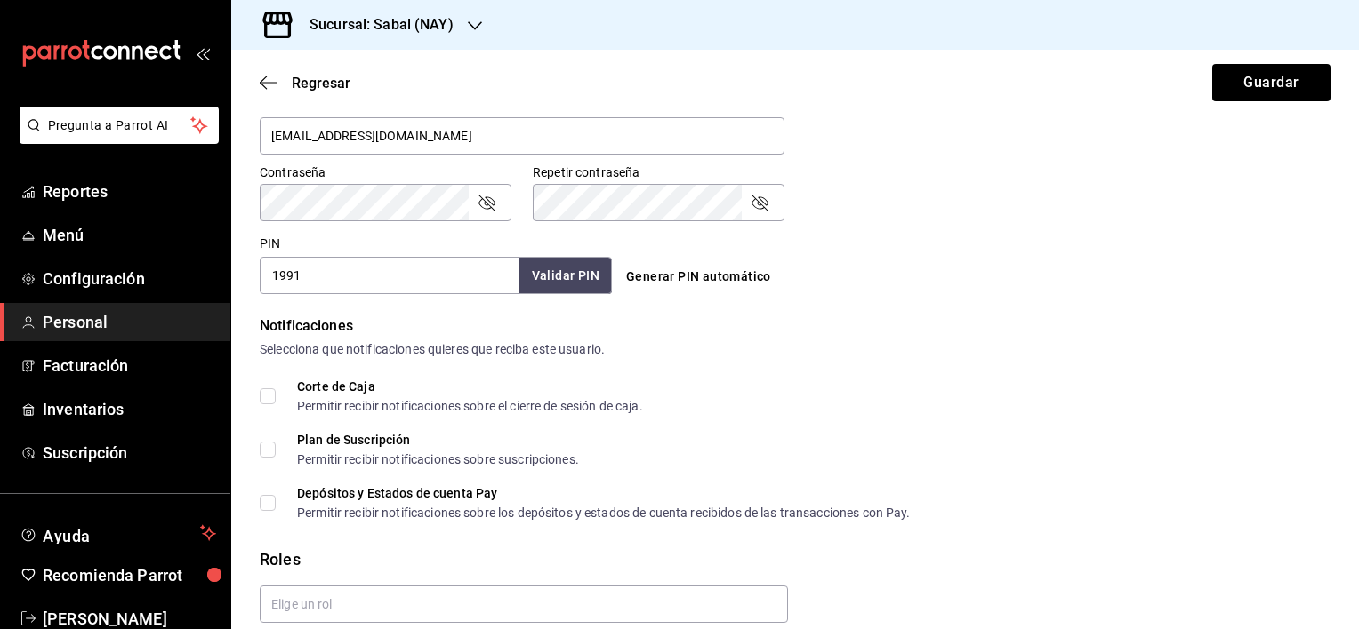
scroll to position [791, 0]
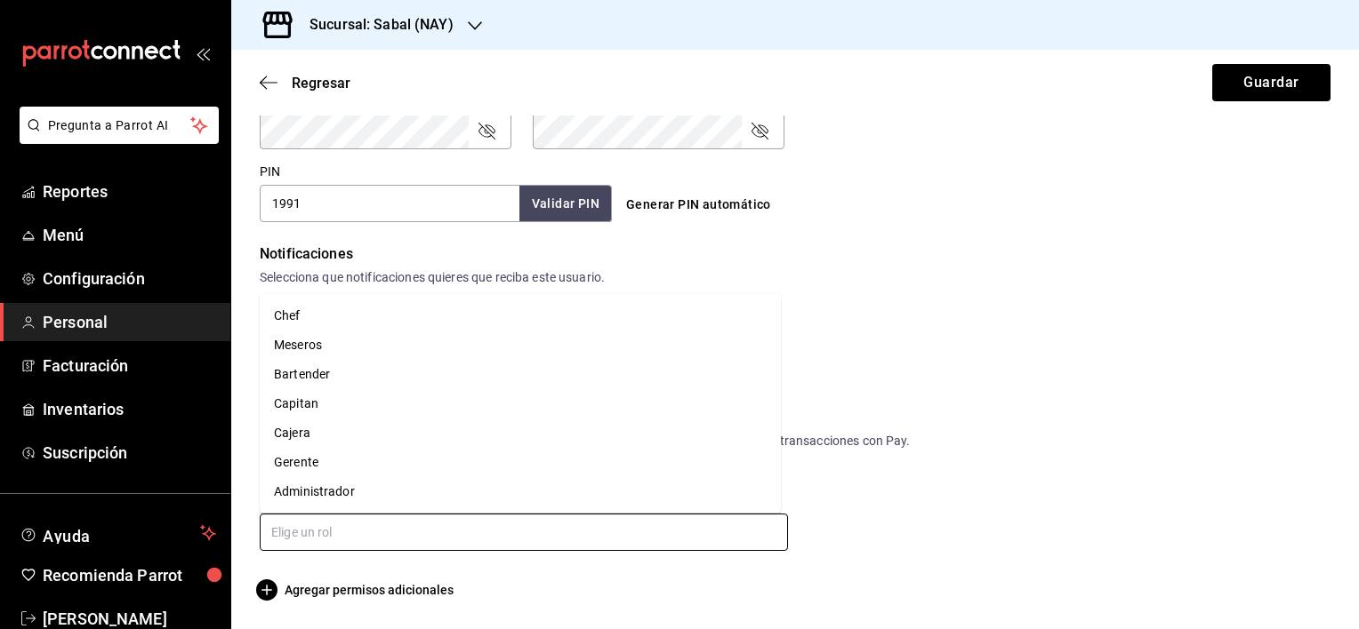
click at [461, 521] on input "text" at bounding box center [524, 532] width 528 height 37
click at [319, 344] on li "Meseros" at bounding box center [520, 345] width 521 height 29
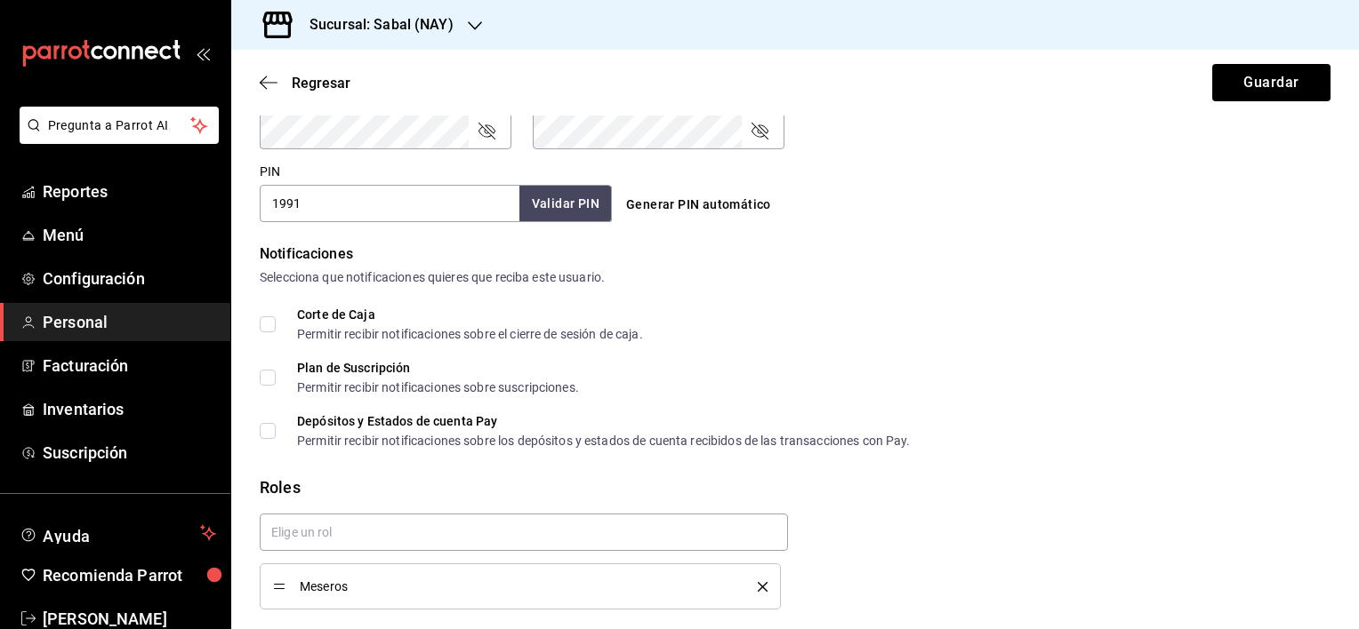
click at [877, 354] on div "Corte de Caja Permitir recibir notificaciones sobre el cierre de sesión de caja…" at bounding box center [795, 378] width 1070 height 139
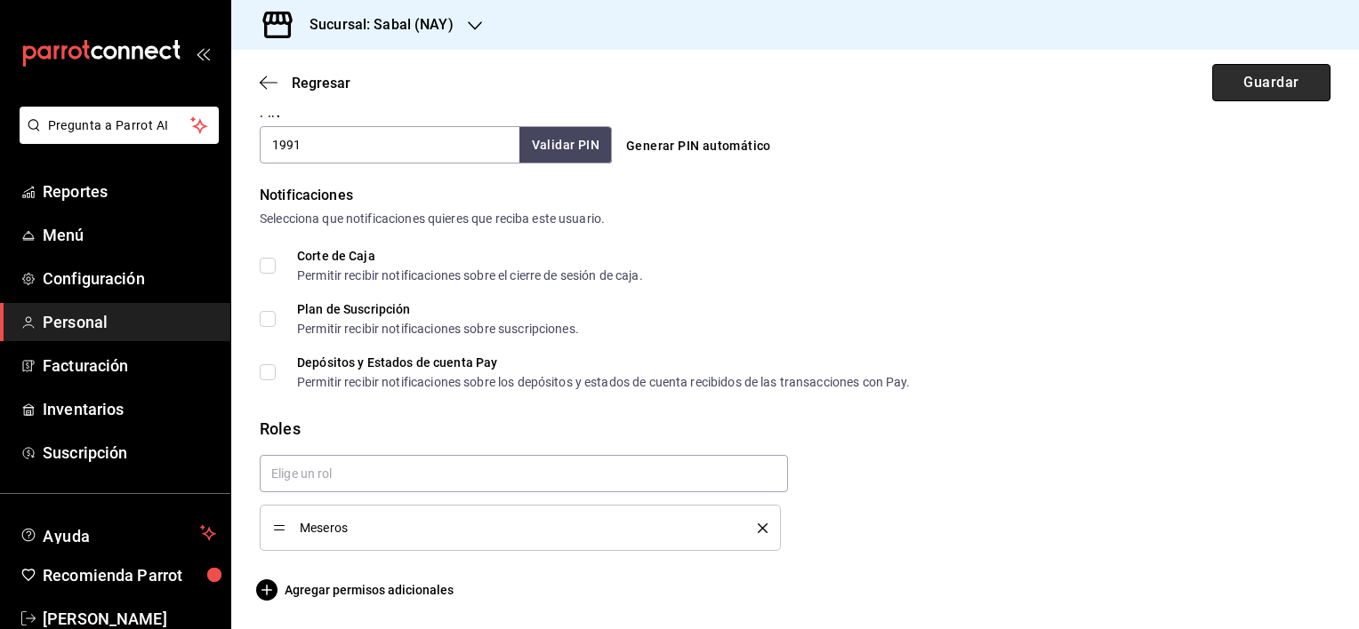
click at [1253, 80] on button "Guardar" at bounding box center [1271, 82] width 118 height 37
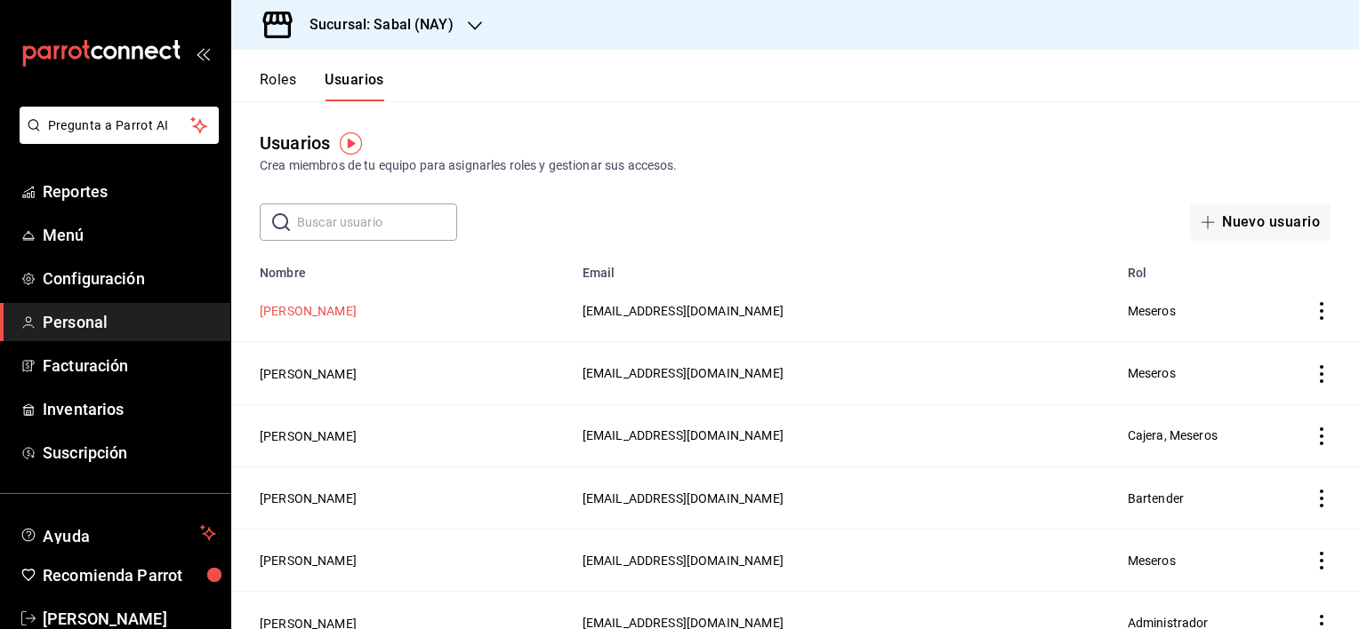
click at [357, 317] on button "[PERSON_NAME]" at bounding box center [308, 311] width 97 height 18
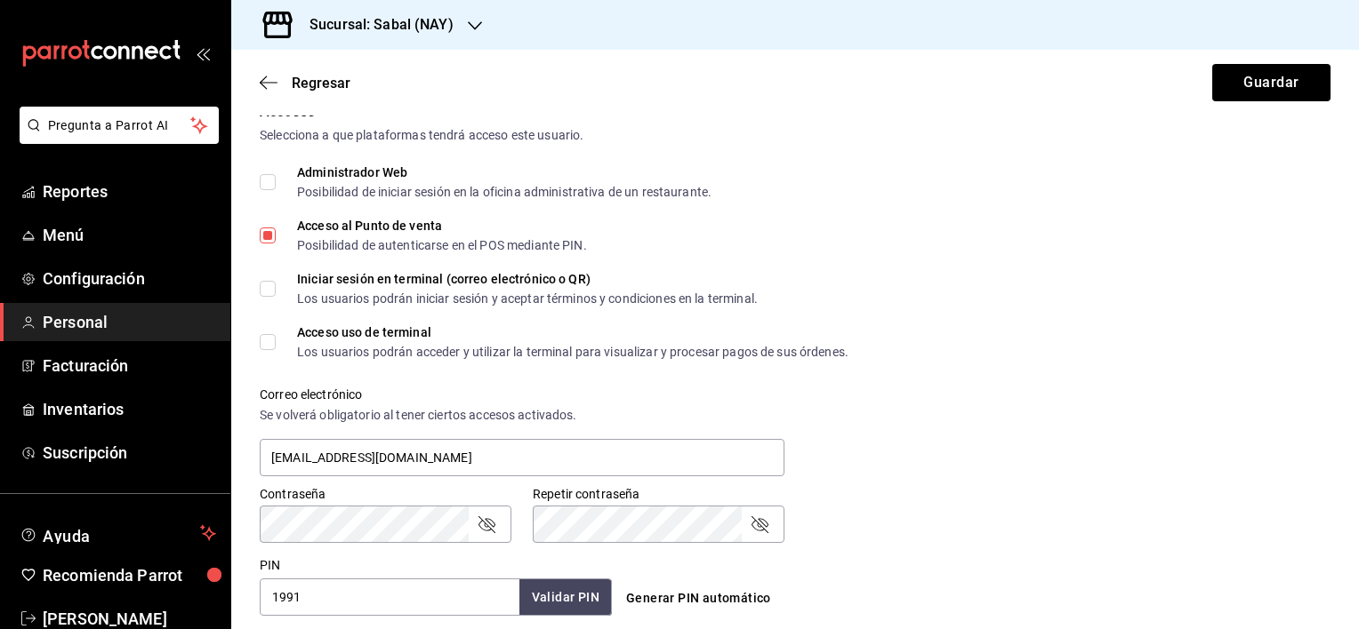
scroll to position [356, 0]
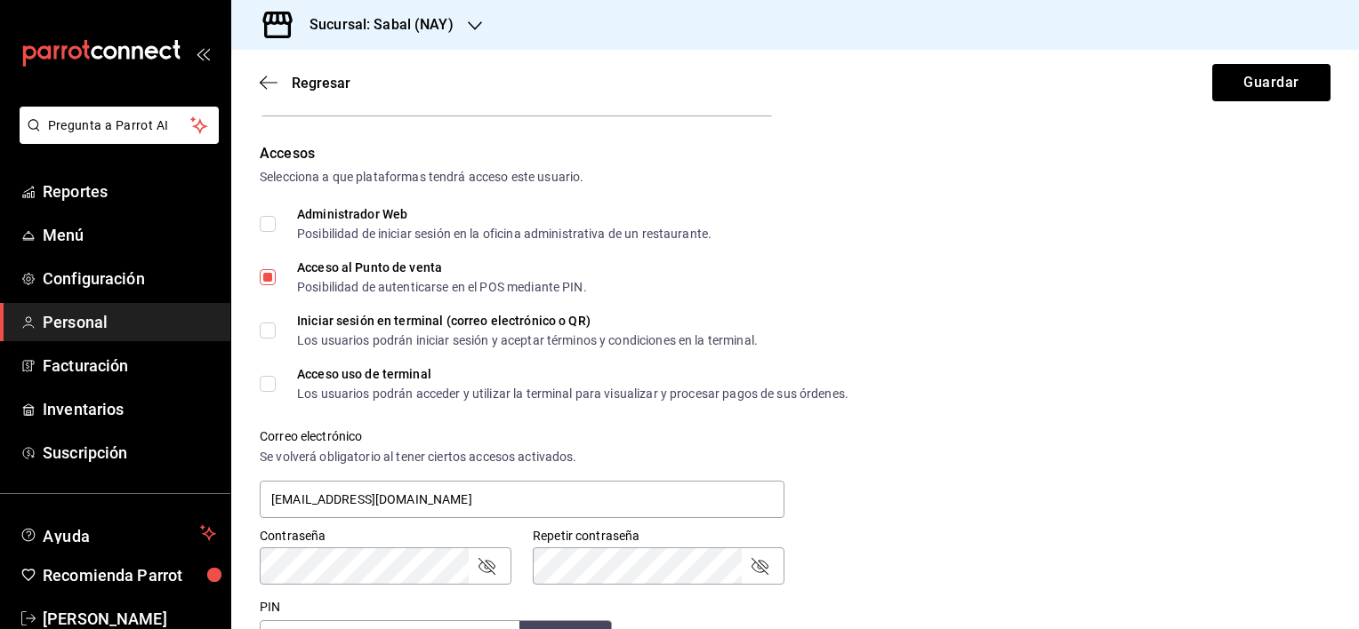
drag, startPoint x: 263, startPoint y: 386, endPoint x: 329, endPoint y: 377, distance: 66.4
click at [266, 386] on input "Acceso uso de terminal Los usuarios podrán acceder y utilizar la terminal para …" at bounding box center [268, 384] width 16 height 16
checkbox input "true"
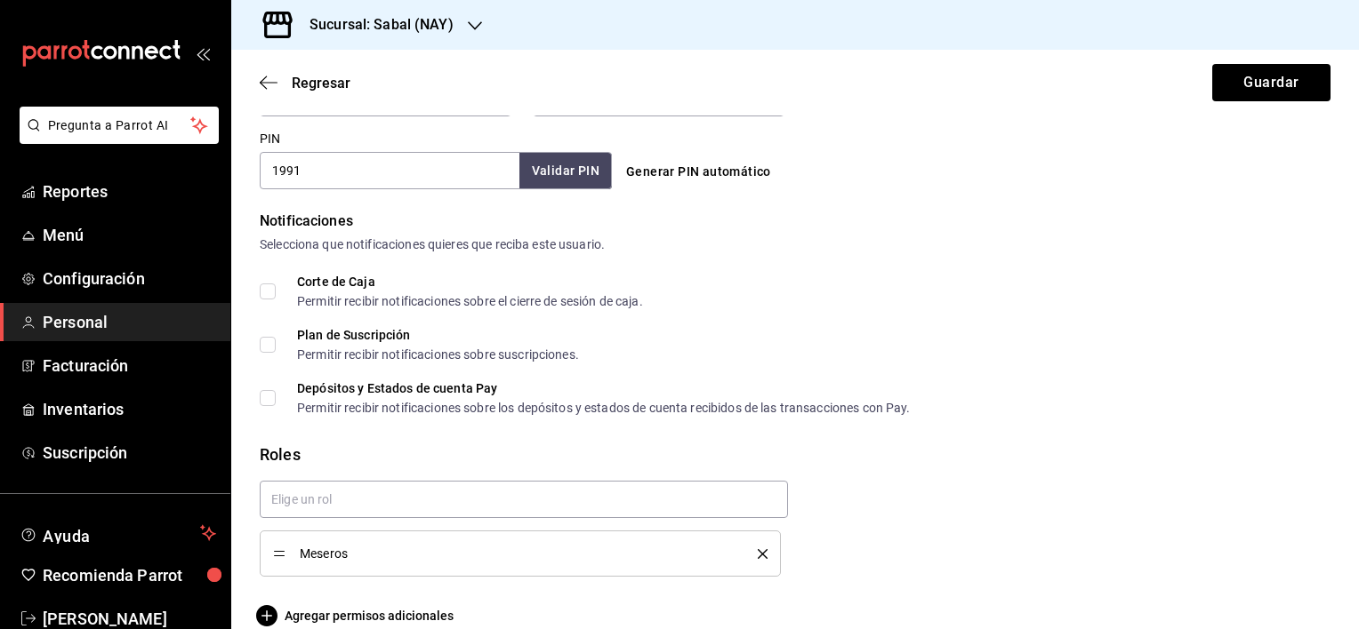
scroll to position [850, 0]
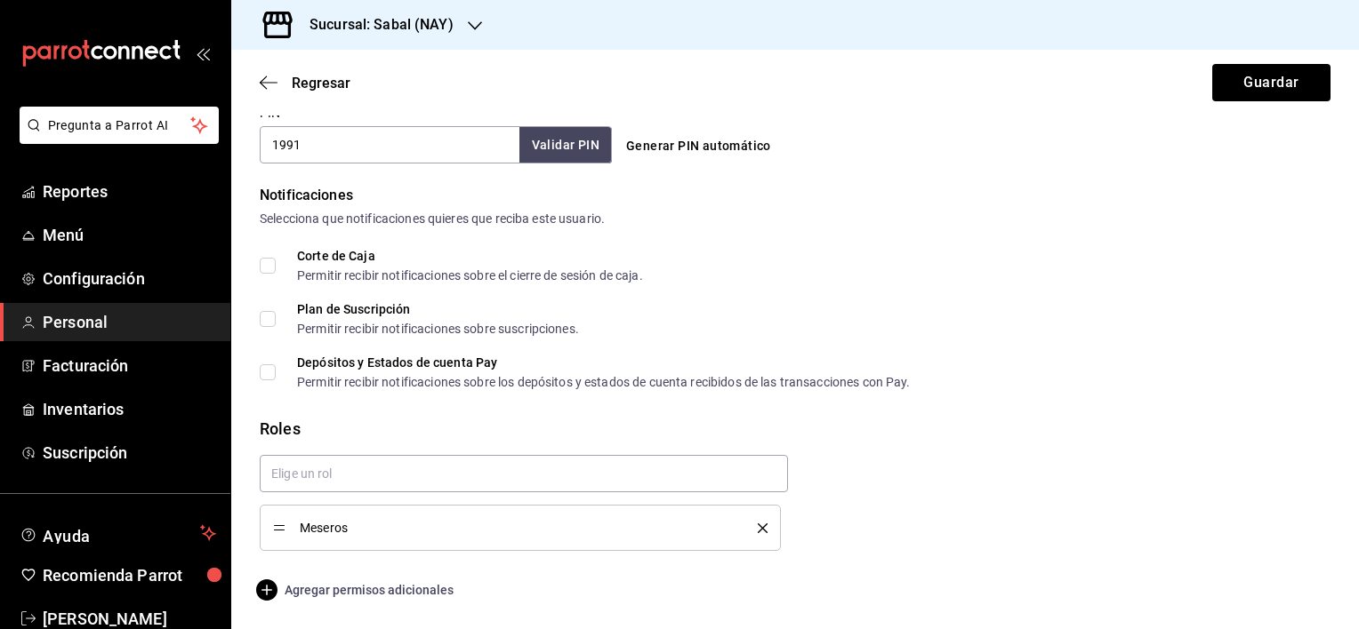
click at [362, 585] on span "Agregar permisos adicionales" at bounding box center [357, 590] width 194 height 21
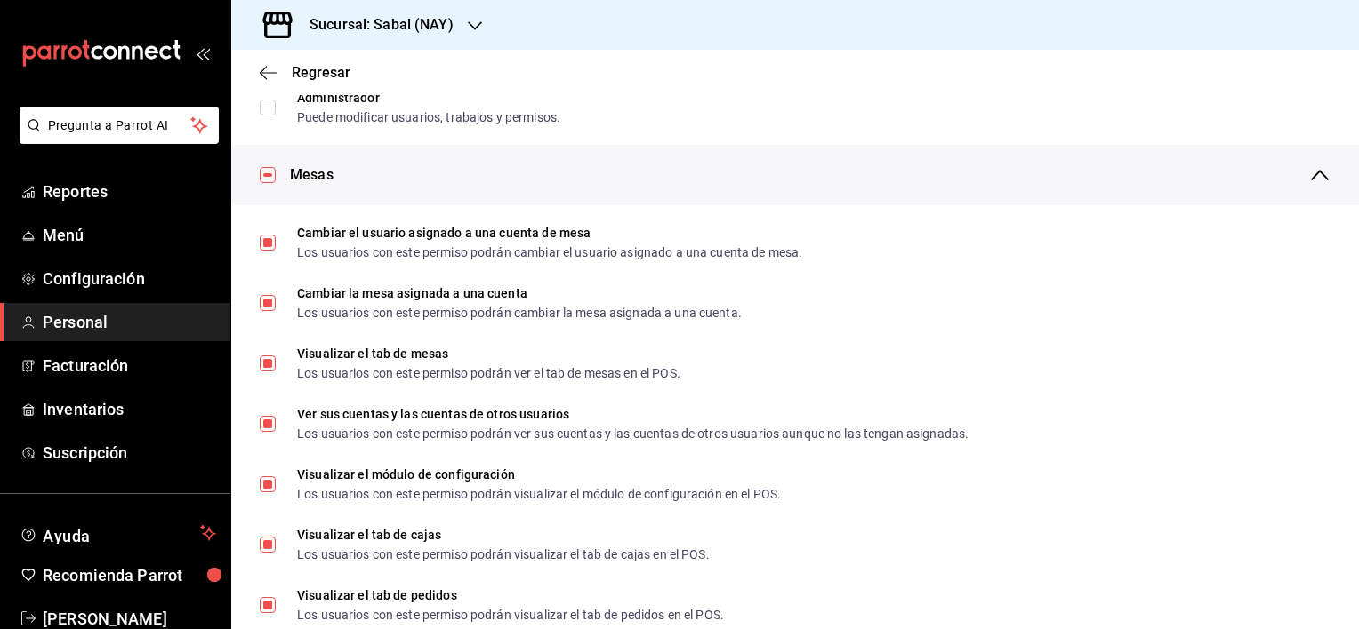
scroll to position [0, 0]
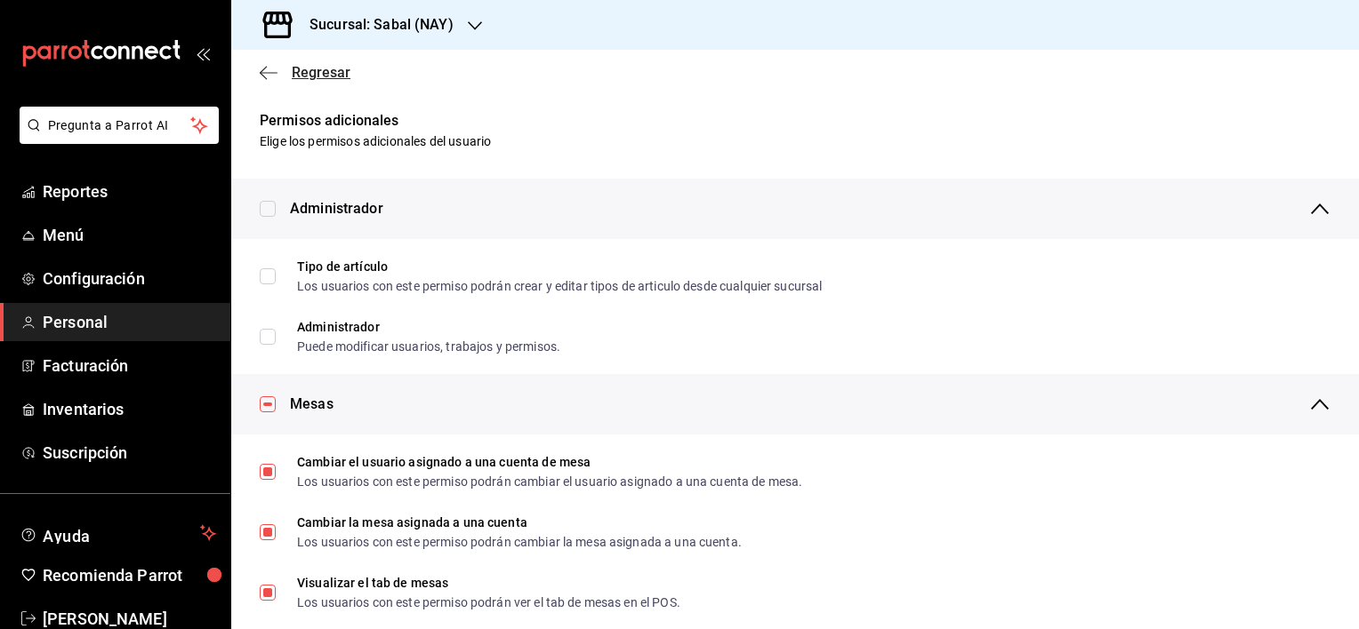
click at [273, 69] on icon "button" at bounding box center [269, 73] width 18 height 16
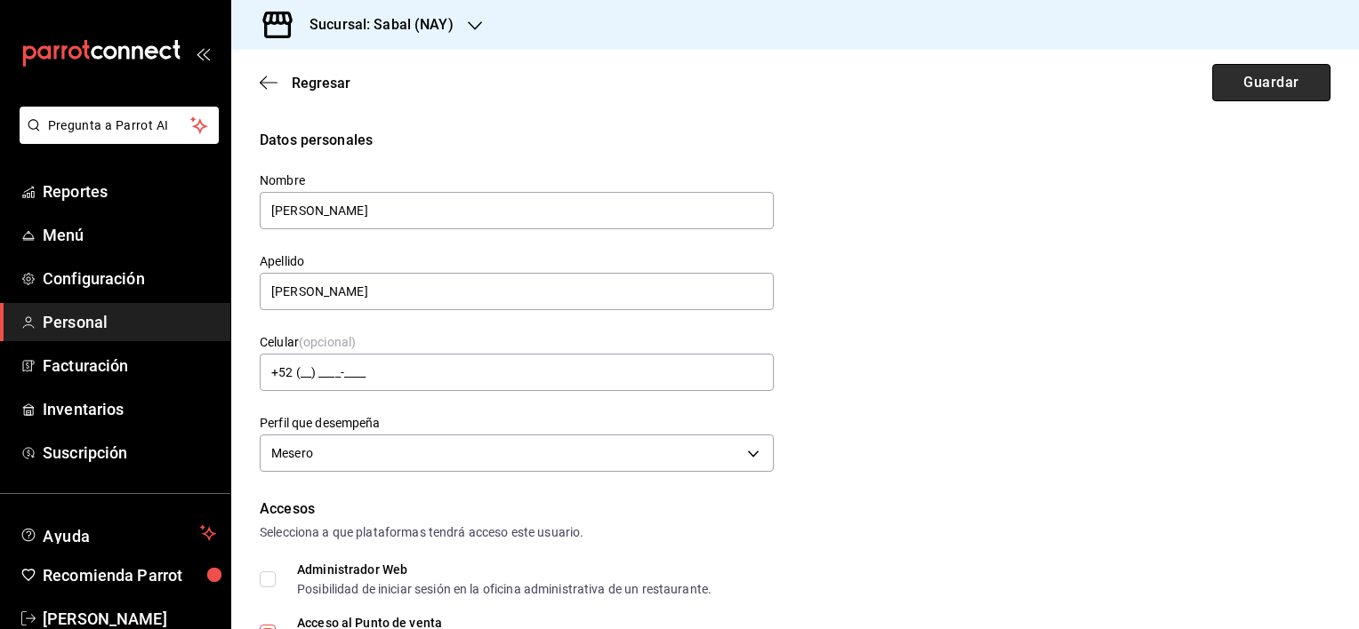
click at [1269, 78] on button "Guardar" at bounding box center [1271, 82] width 118 height 37
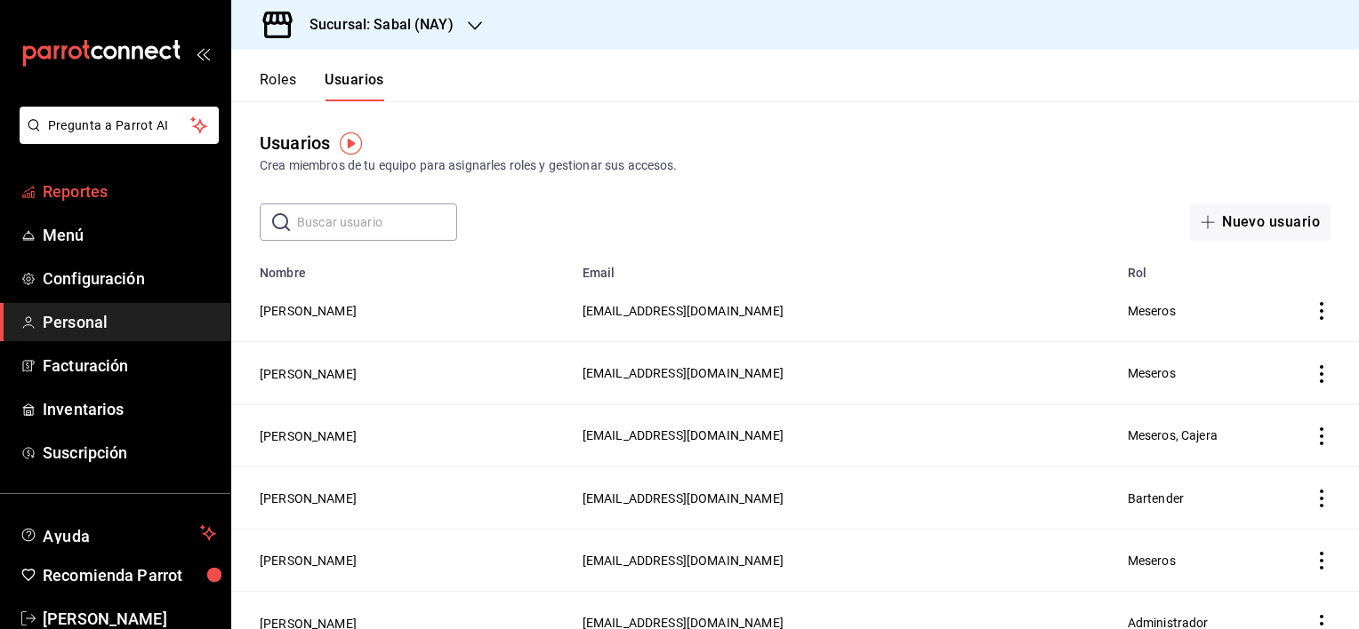
click at [82, 182] on span "Reportes" at bounding box center [129, 192] width 173 height 24
